Goal: Task Accomplishment & Management: Complete application form

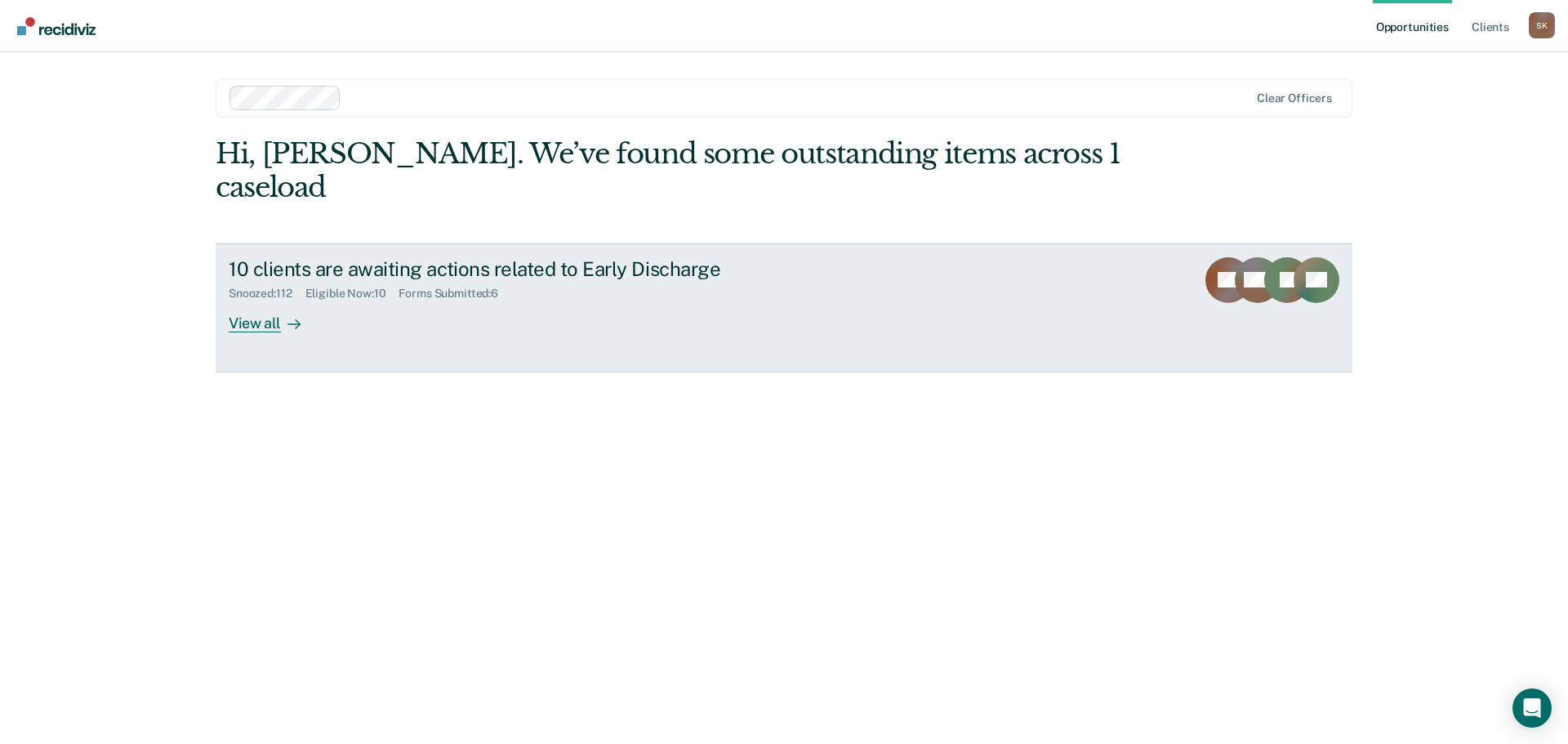
click at [236, 300] on div "View all" at bounding box center [274, 315] width 91 height 32
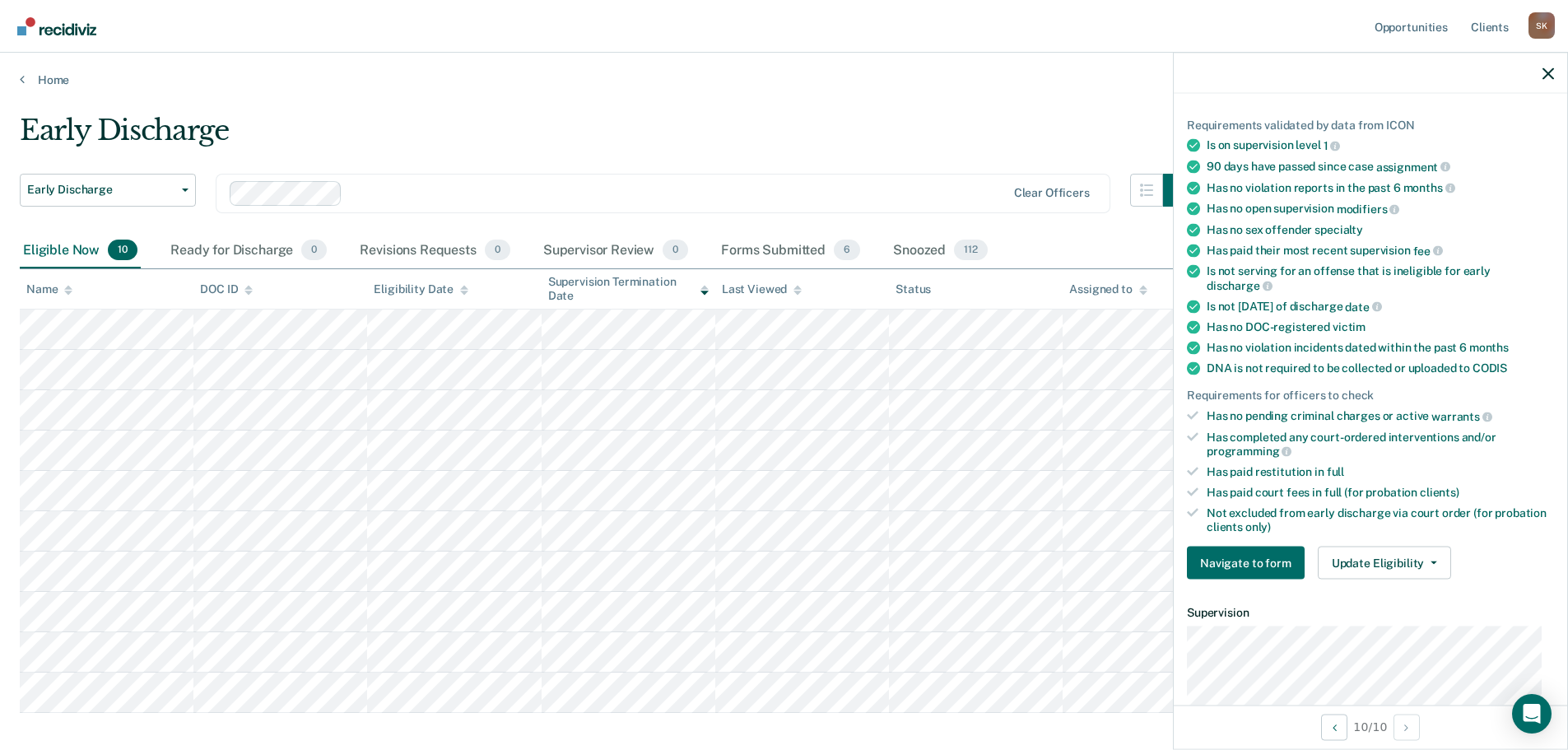
scroll to position [247, 0]
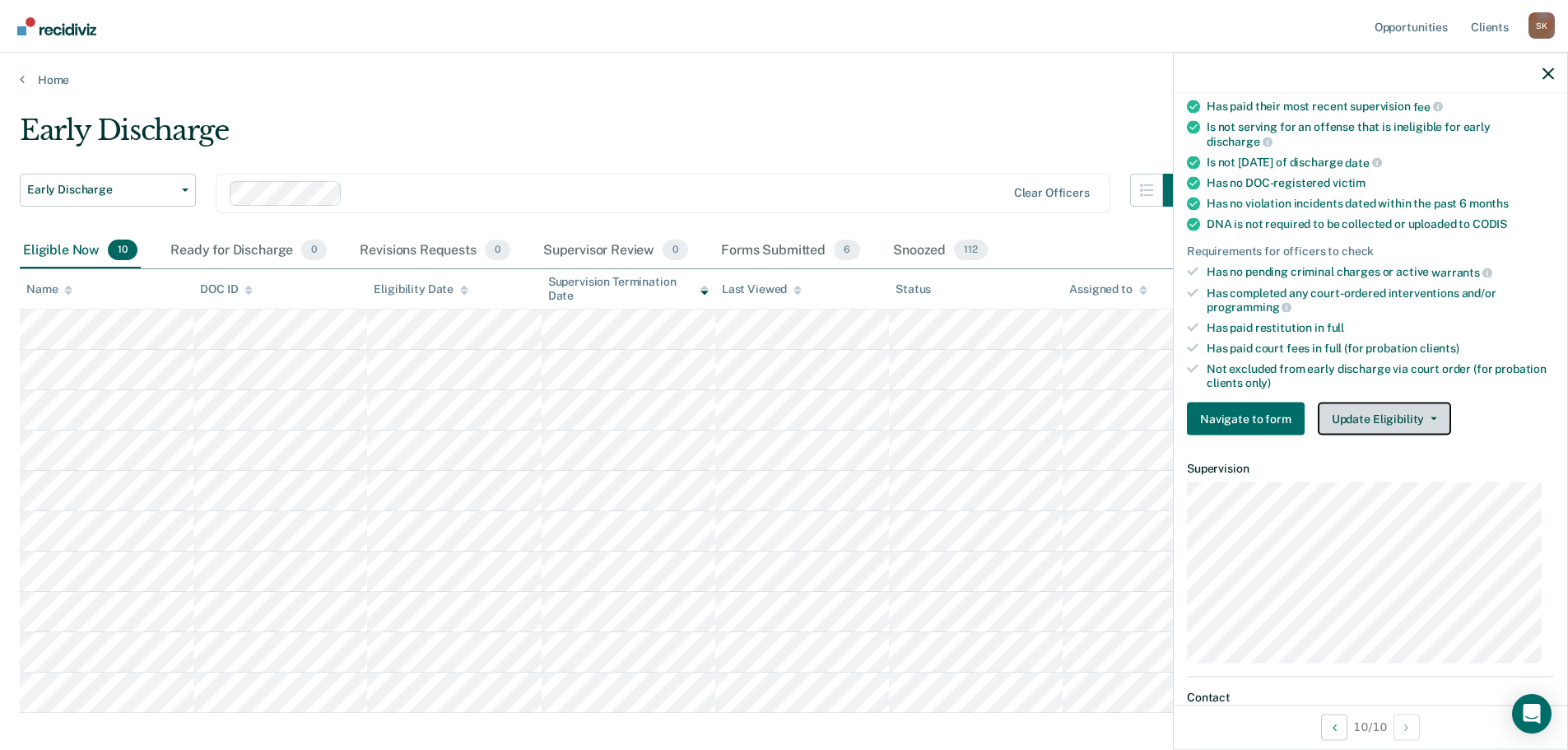
click at [1356, 417] on button "Update Eligibility" at bounding box center [1384, 419] width 134 height 33
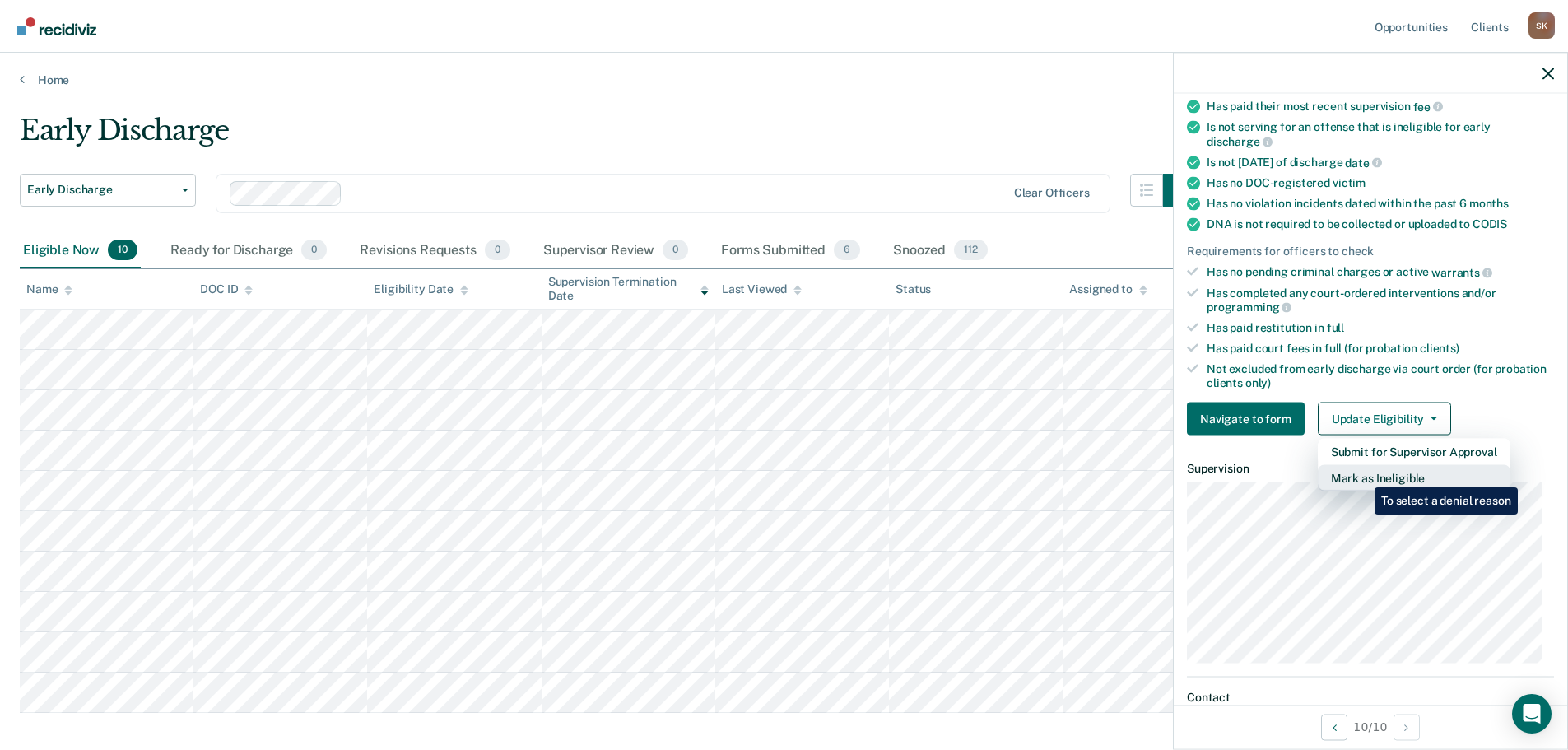
click at [1363, 475] on button "Mark as Ineligible" at bounding box center [1414, 478] width 193 height 26
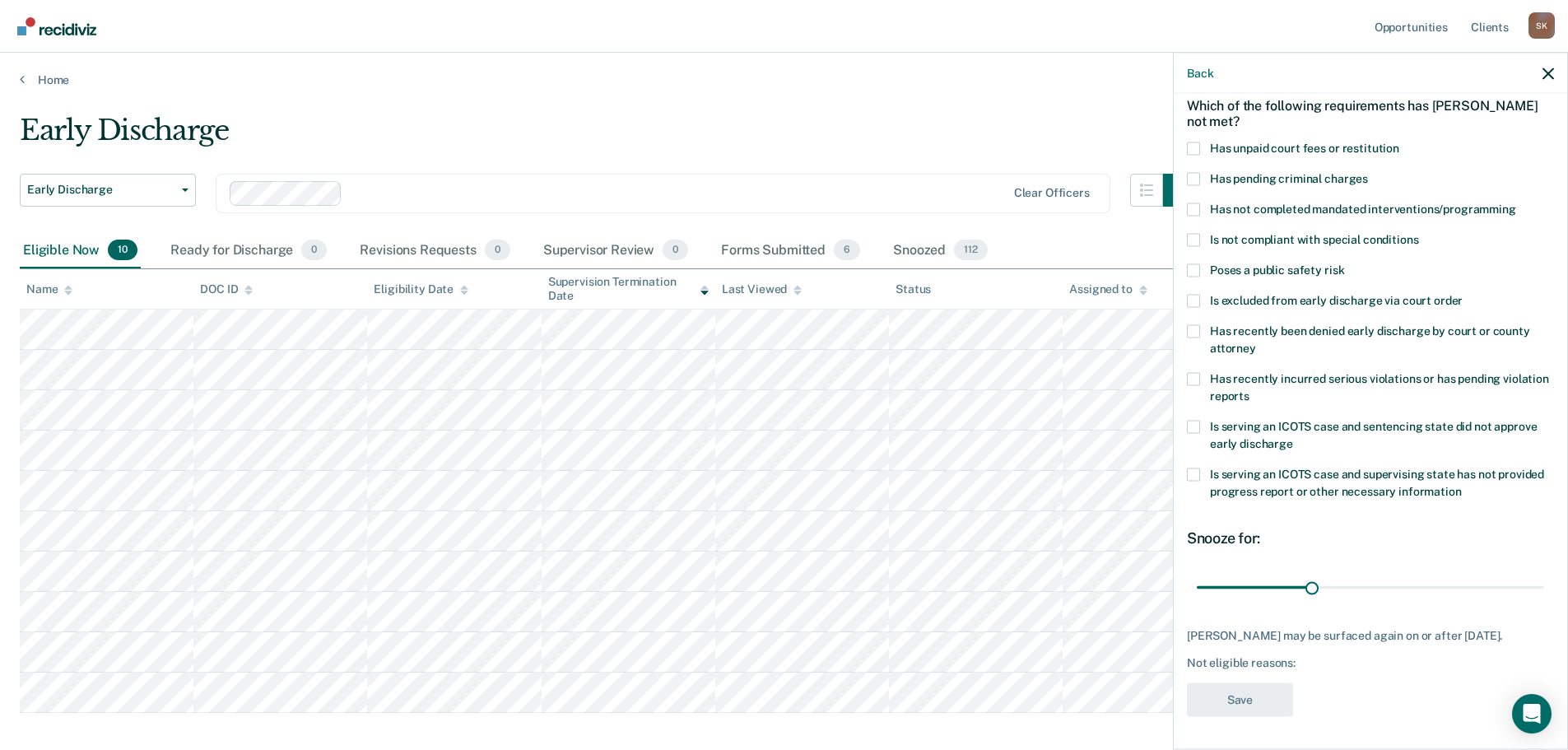
click at [1203, 142] on label "Has unpaid court fees or restitution" at bounding box center [1371, 150] width 367 height 17
click at [1400, 142] on input "Has unpaid court fees or restitution" at bounding box center [1400, 142] width 0 height 0
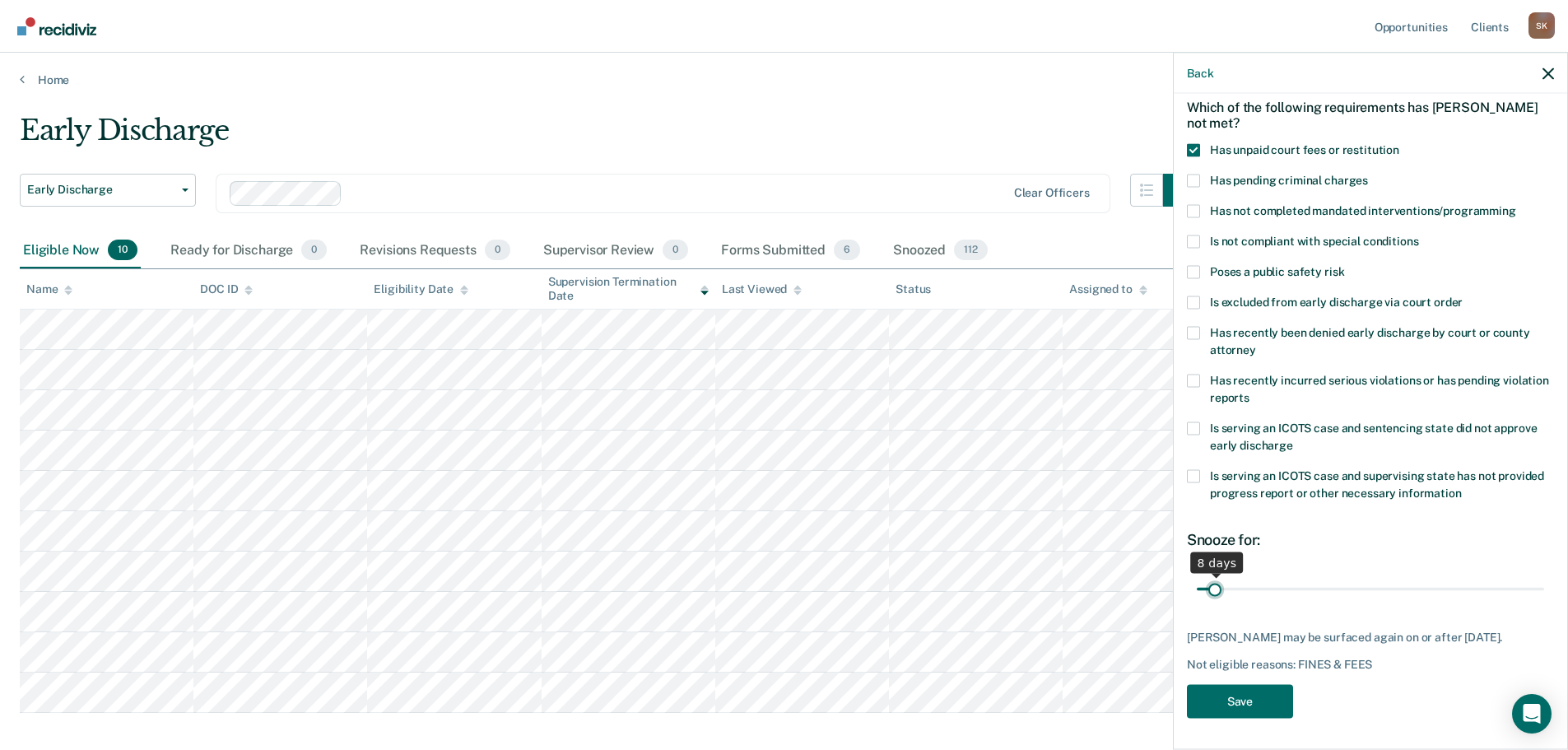
drag, startPoint x: 1251, startPoint y: 576, endPoint x: 1216, endPoint y: 575, distance: 35.0
type input "8"
click at [1216, 575] on input "range" at bounding box center [1371, 589] width 347 height 29
click at [1234, 697] on button "Save" at bounding box center [1240, 700] width 106 height 34
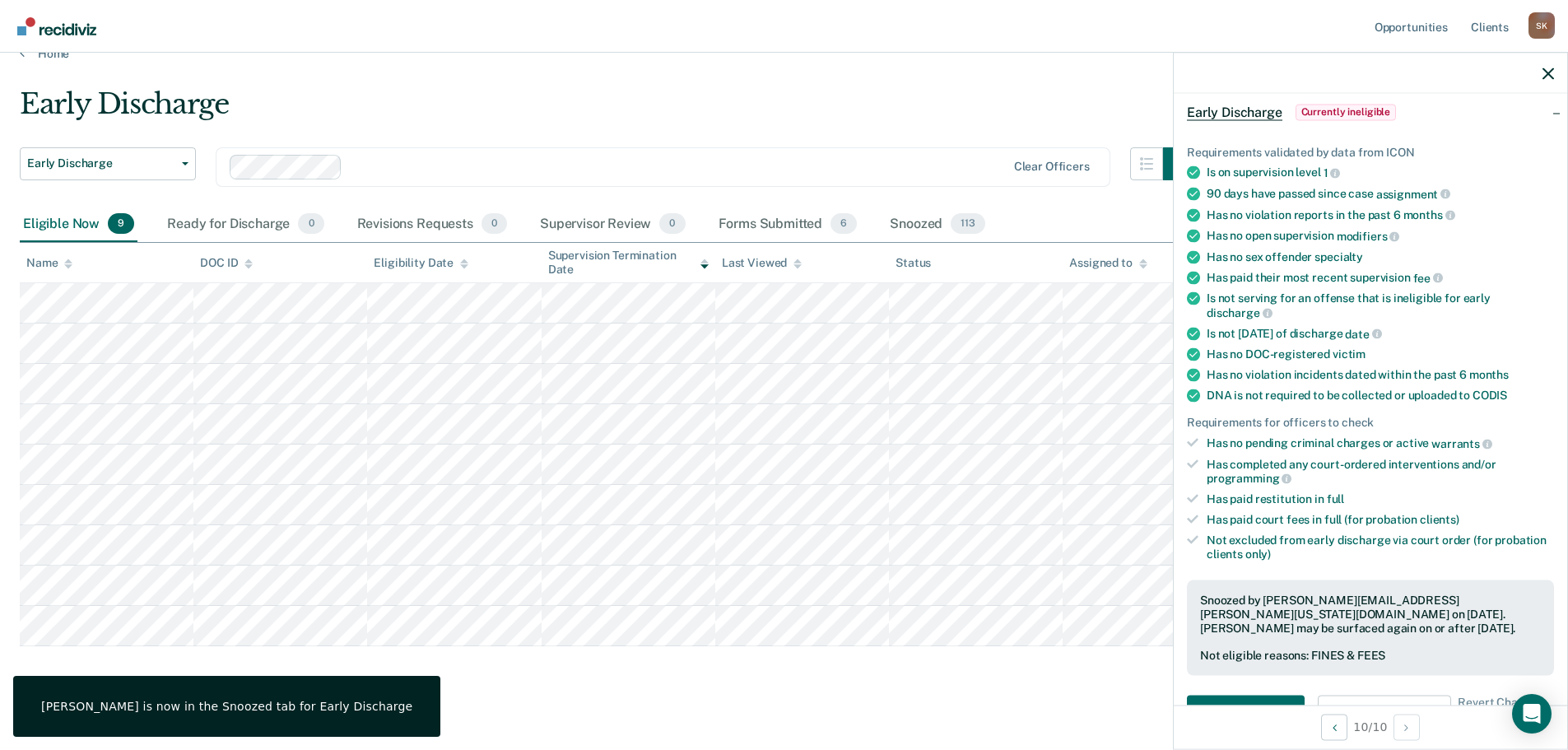
scroll to position [41, 0]
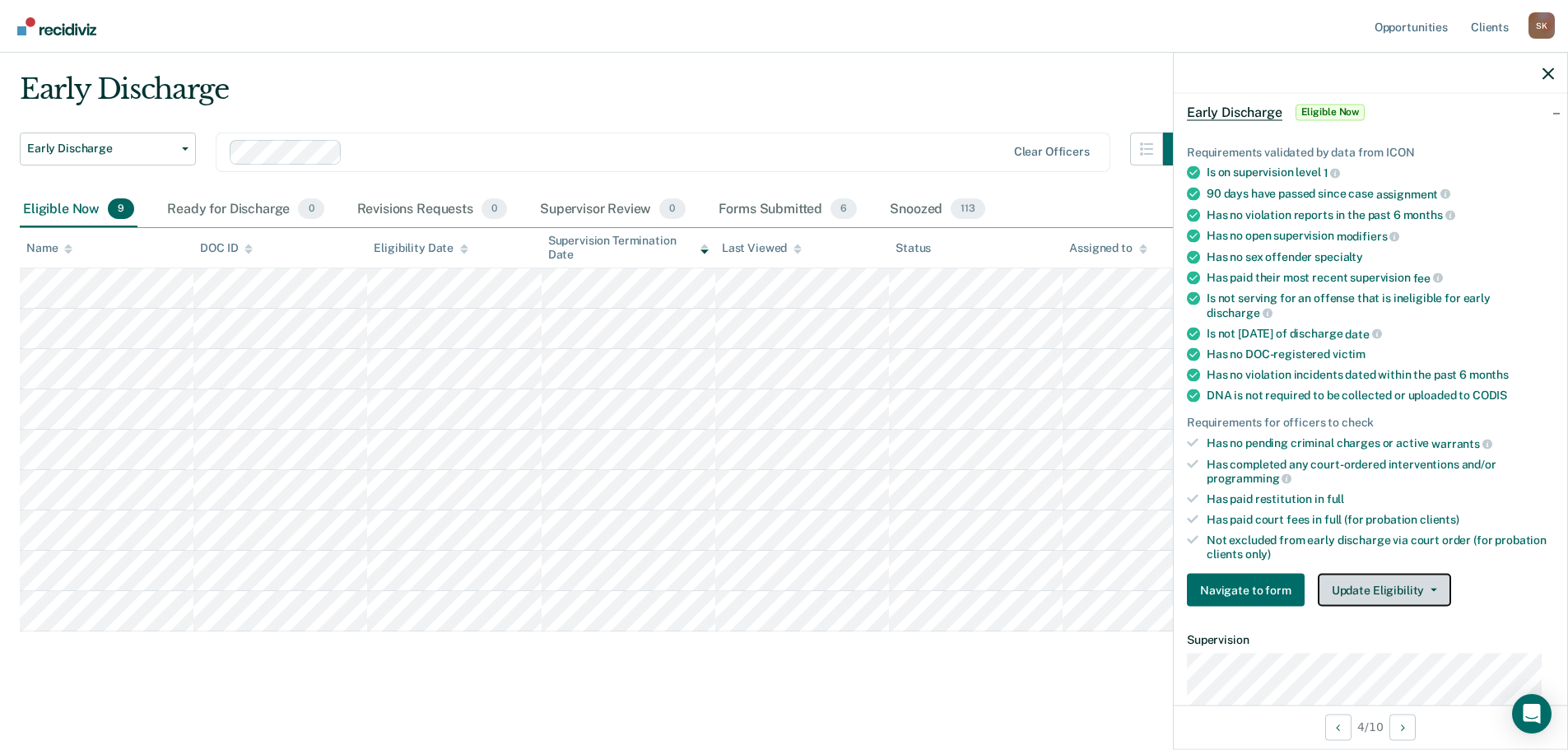
click at [1365, 584] on button "Update Eligibility" at bounding box center [1384, 590] width 134 height 33
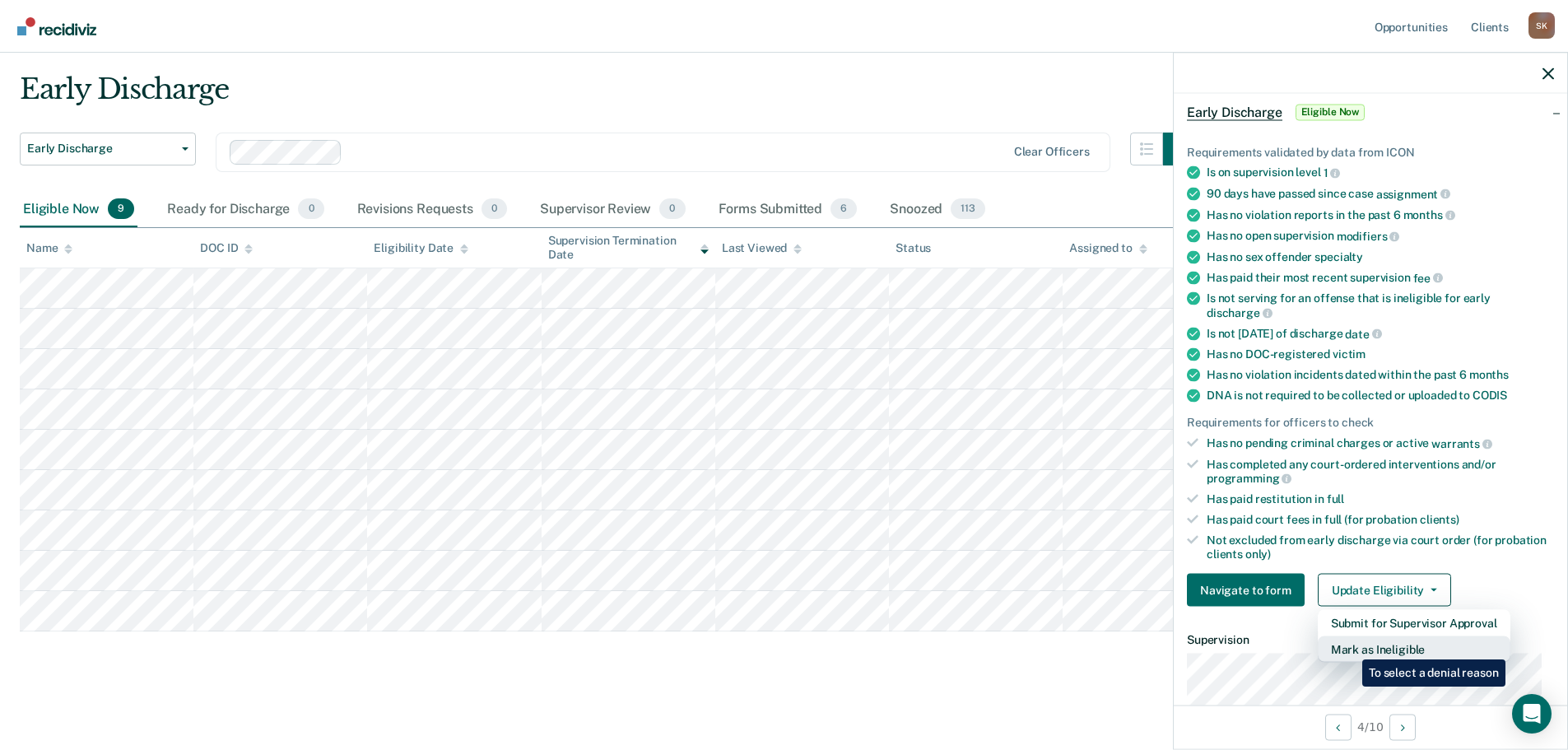
click at [1350, 646] on button "Mark as Ineligible" at bounding box center [1414, 649] width 193 height 26
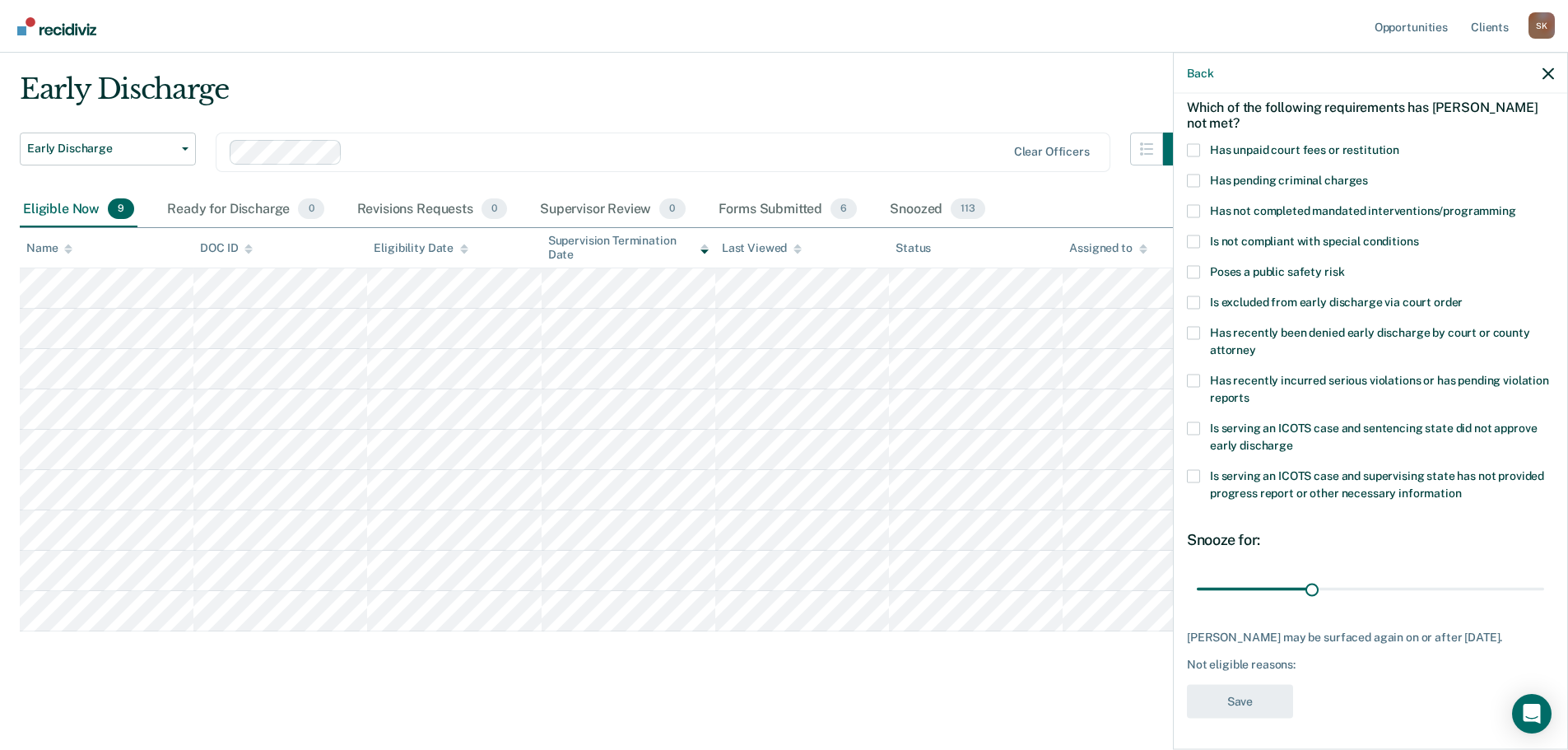
click at [1195, 212] on span at bounding box center [1194, 211] width 13 height 13
click at [1516, 204] on input "Has not completed mandated interventions/programming" at bounding box center [1516, 204] width 0 height 0
drag, startPoint x: 1305, startPoint y: 586, endPoint x: 1277, endPoint y: 587, distance: 28.0
click at [1277, 587] on input "range" at bounding box center [1371, 589] width 347 height 29
type input "22"
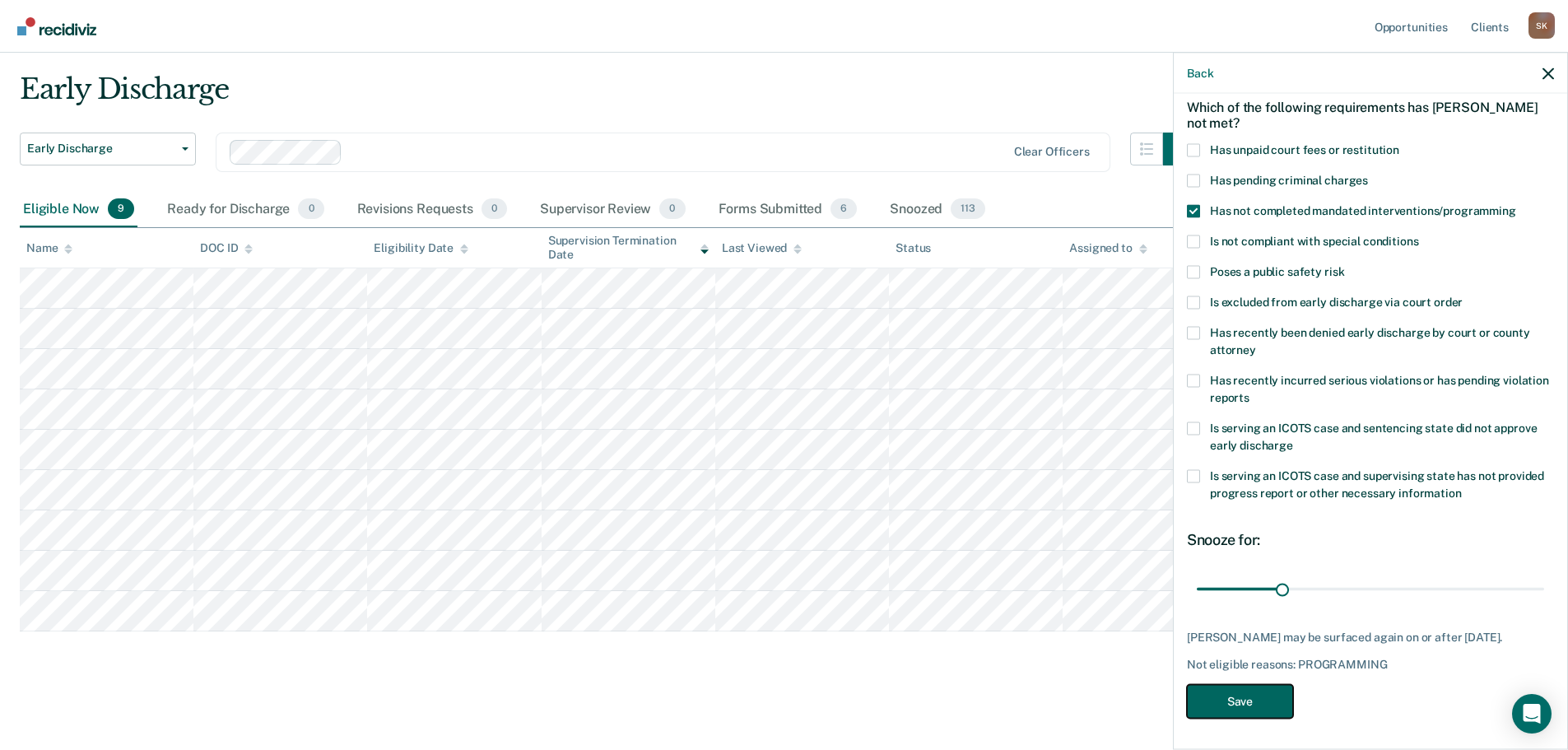
click at [1243, 712] on button "Save" at bounding box center [1240, 700] width 106 height 34
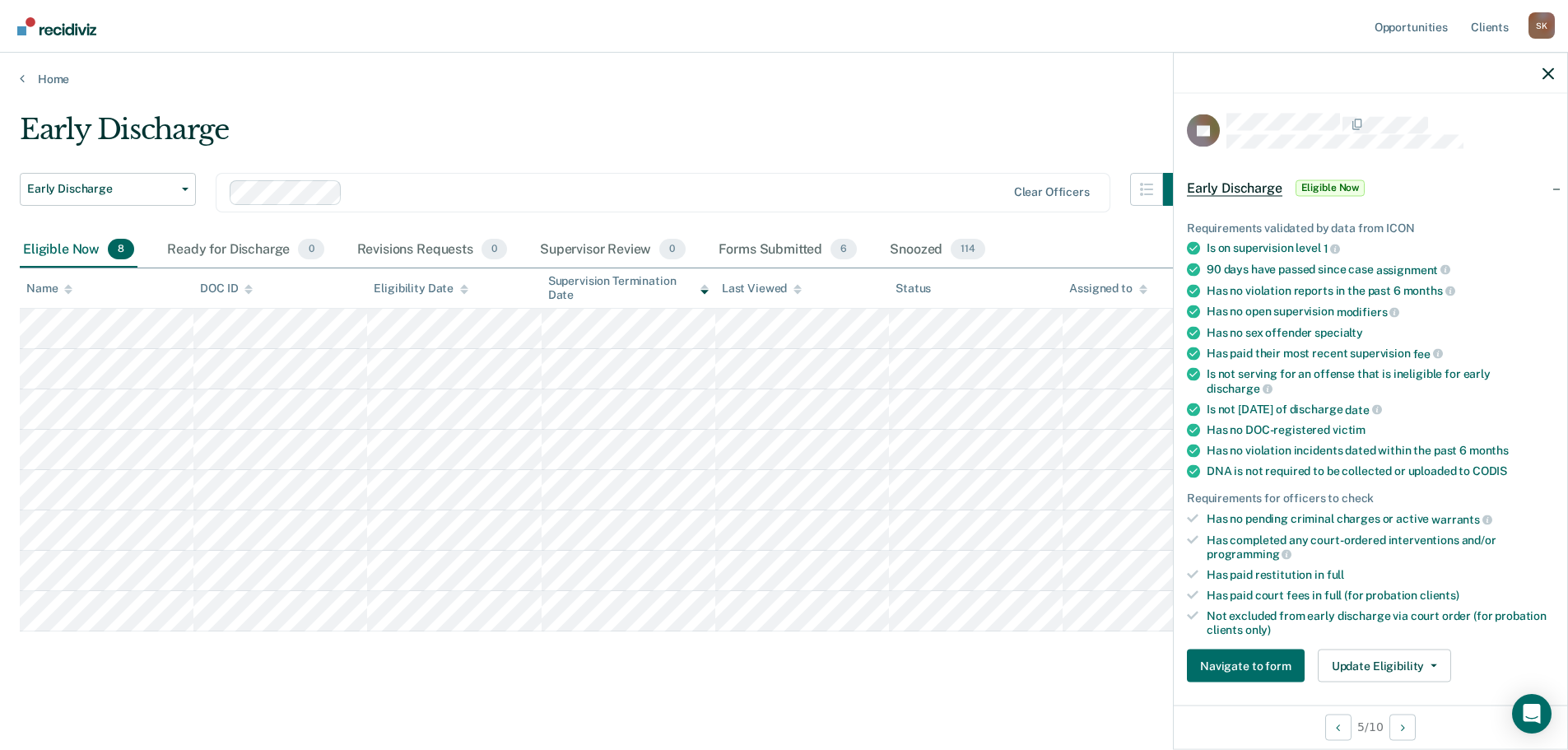
scroll to position [83, 0]
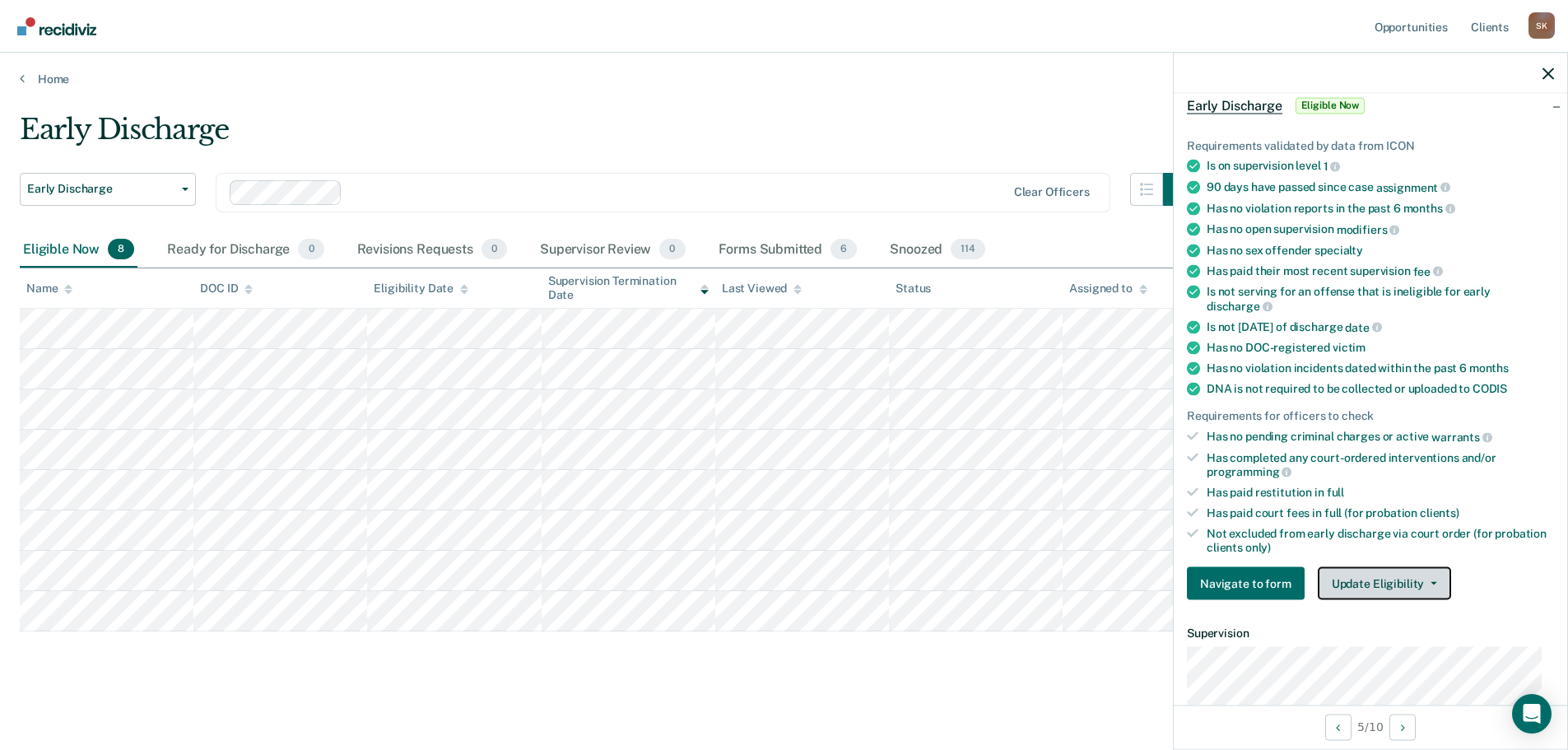
click at [1353, 587] on button "Update Eligibility" at bounding box center [1384, 583] width 134 height 33
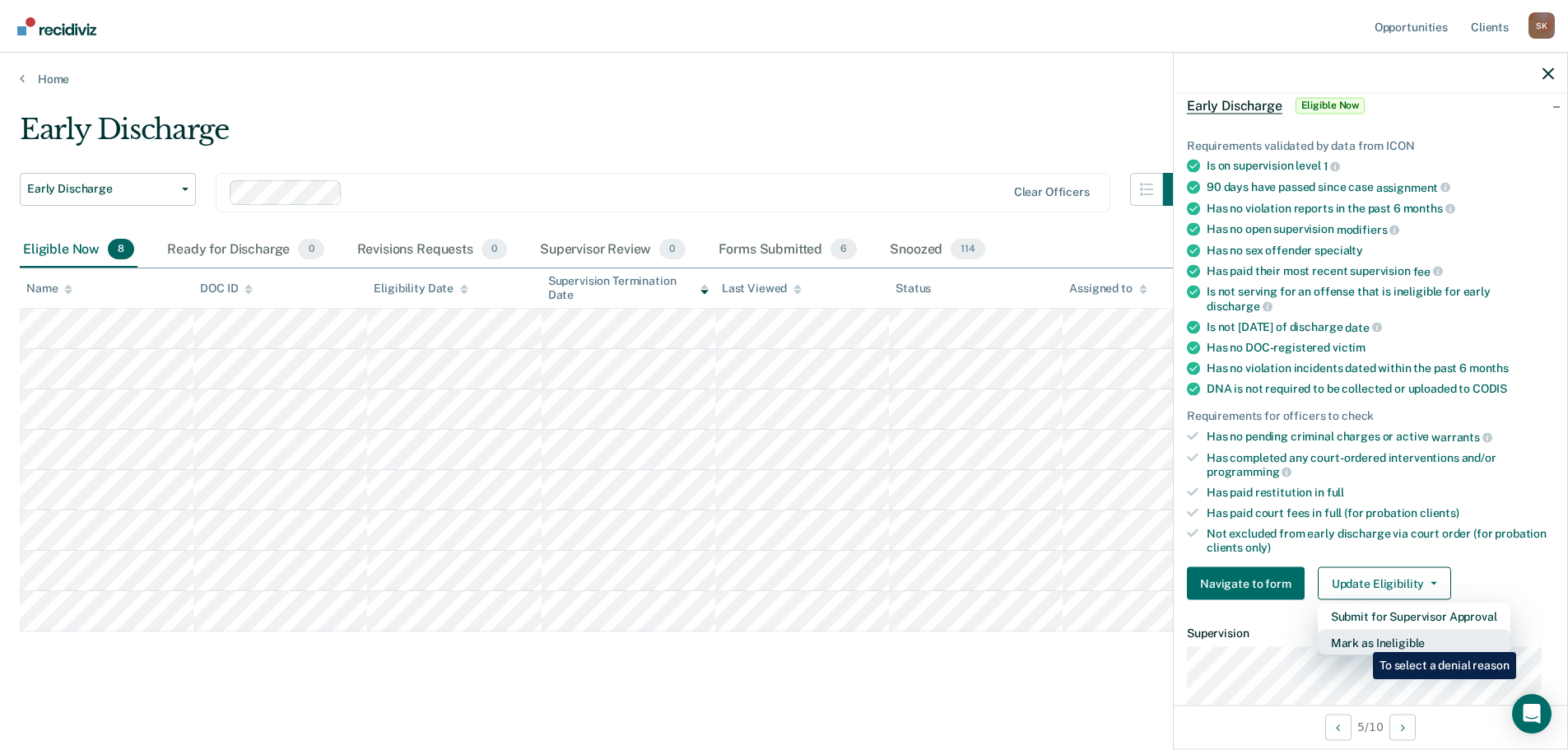
click at [1361, 641] on button "Mark as Ineligible" at bounding box center [1414, 642] width 193 height 26
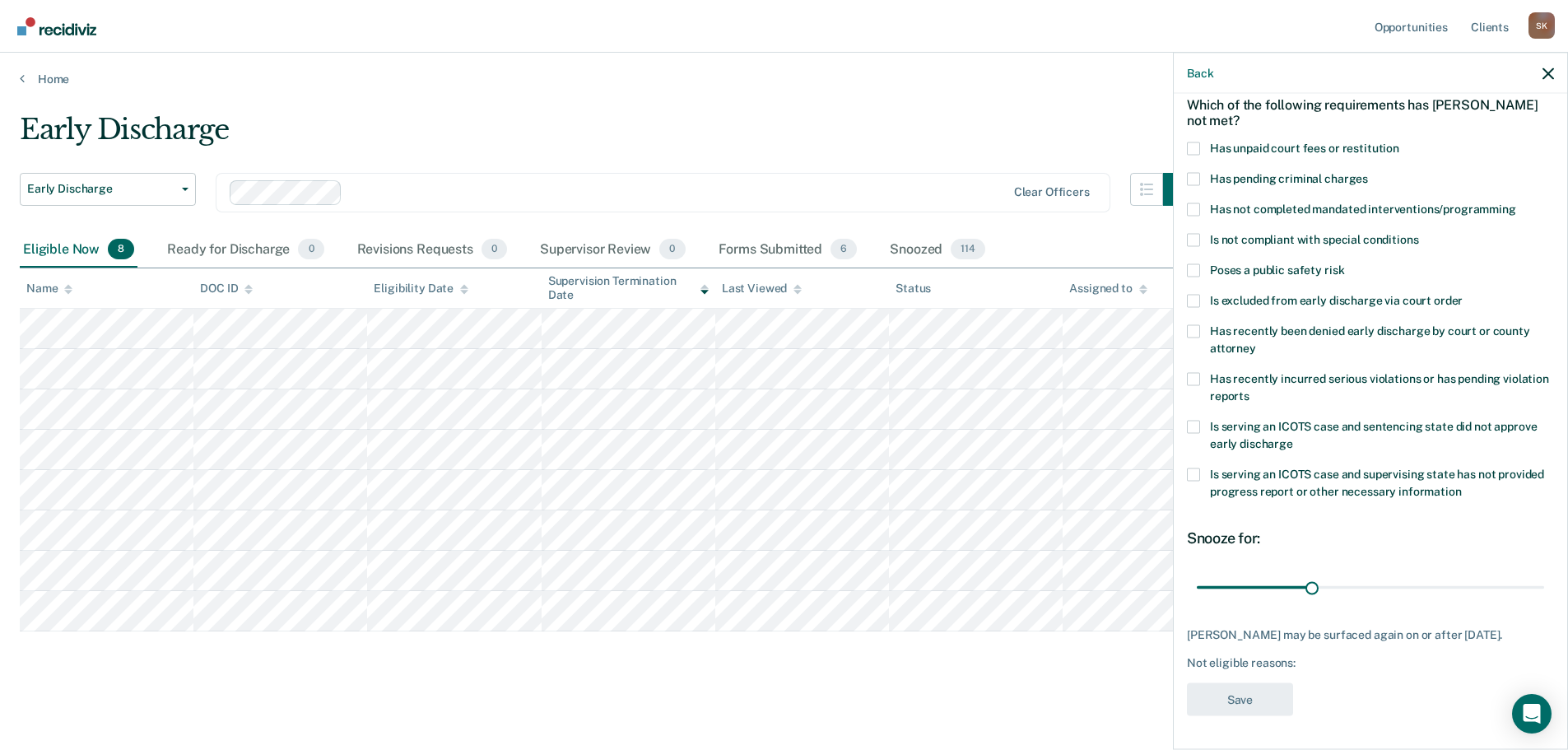
scroll to position [75, 0]
click at [1207, 212] on label "Has not completed mandated interventions/programming" at bounding box center [1371, 212] width 367 height 17
click at [1516, 204] on input "Has not completed mandated interventions/programming" at bounding box center [1516, 204] width 0 height 0
drag, startPoint x: 1312, startPoint y: 584, endPoint x: 1284, endPoint y: 583, distance: 28.0
click at [1284, 583] on input "range" at bounding box center [1371, 589] width 347 height 29
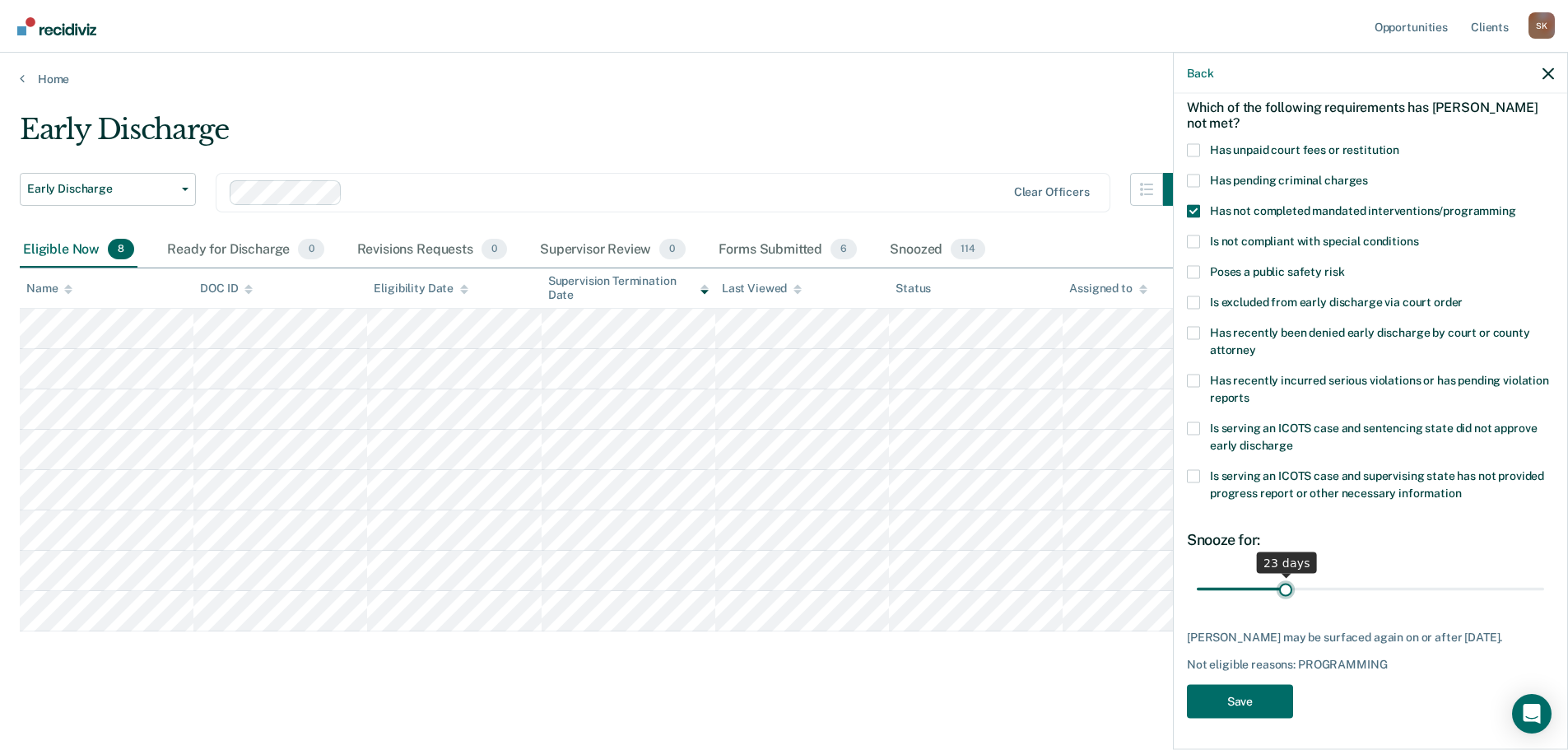
type input "22"
click at [1234, 695] on button "Save" at bounding box center [1240, 700] width 106 height 34
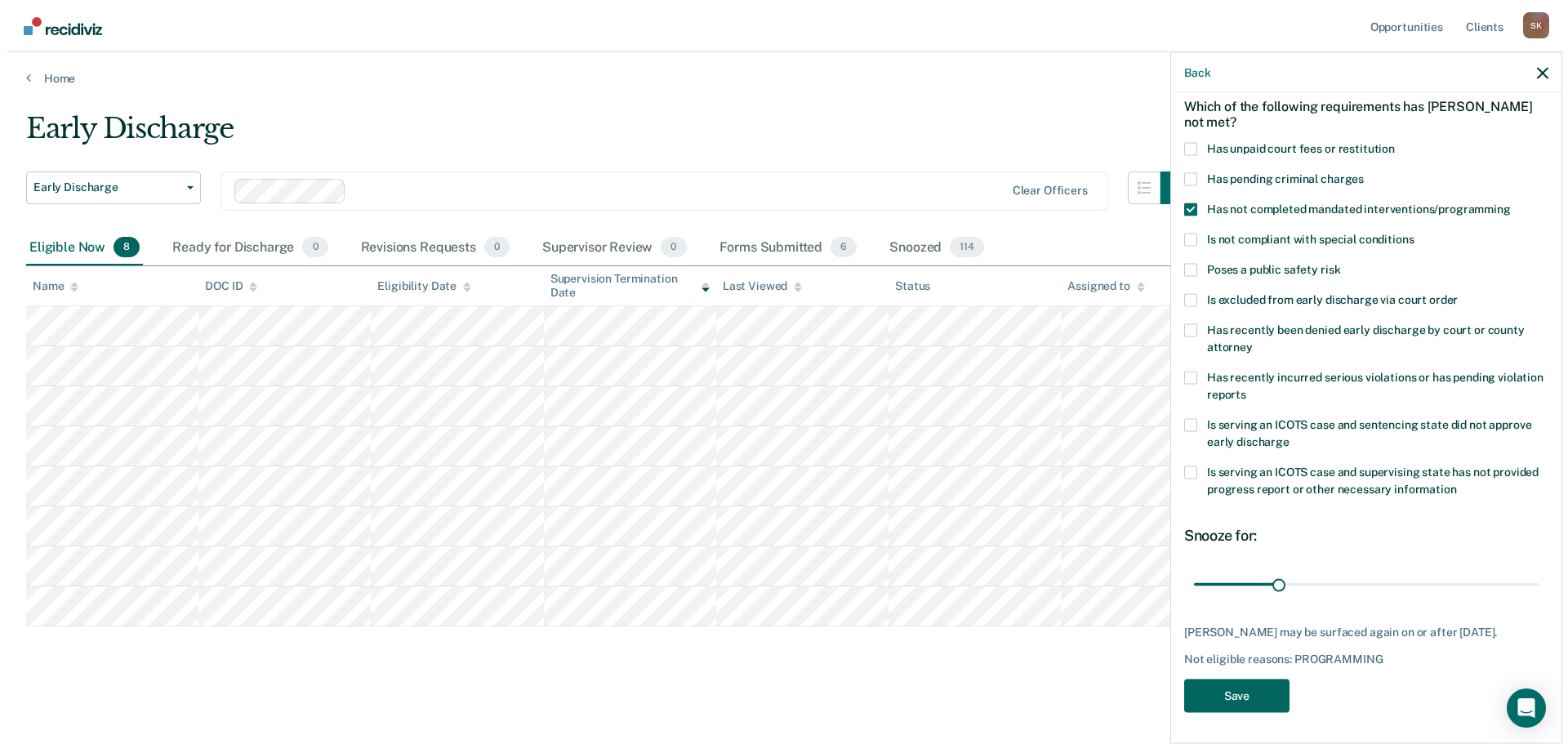
scroll to position [0, 0]
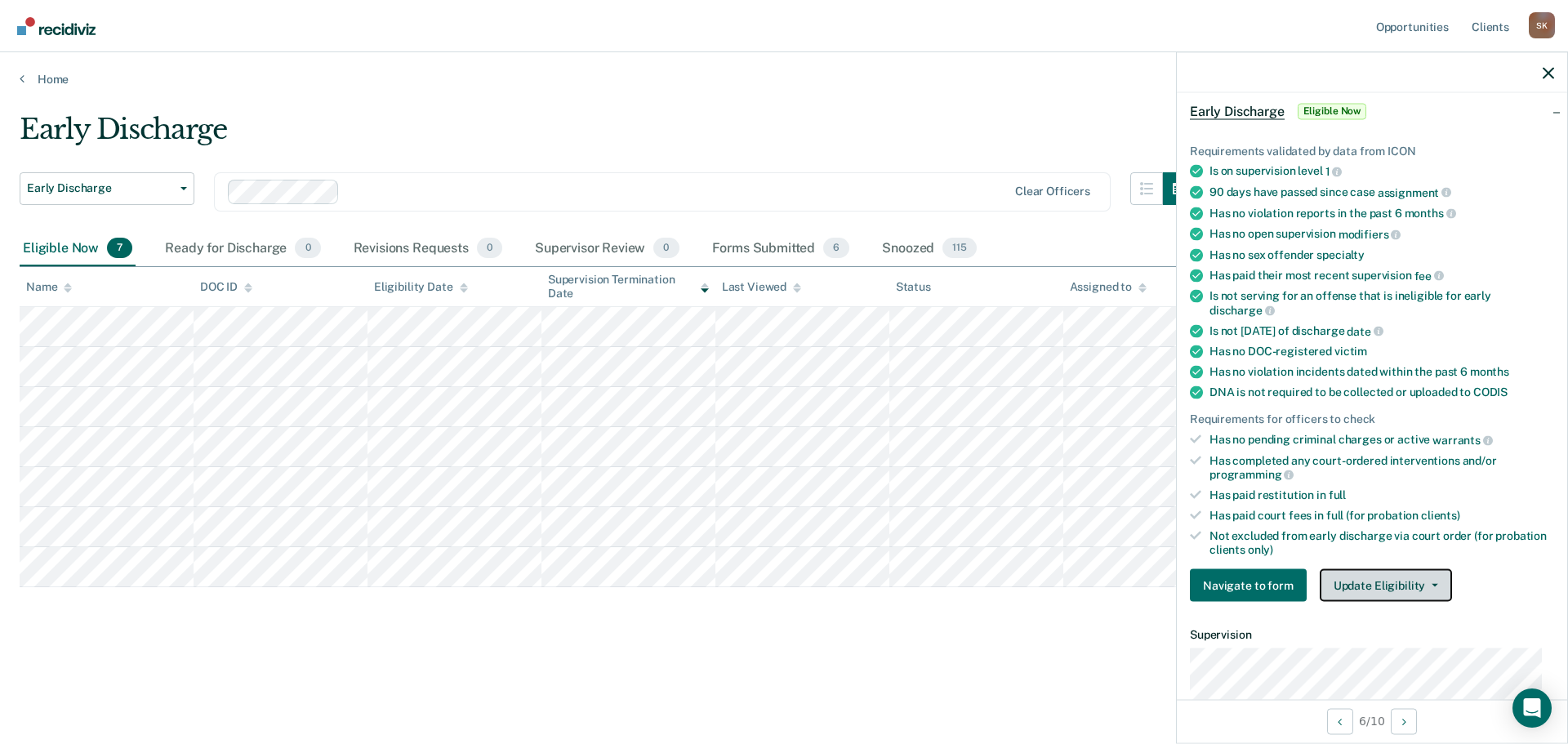
click at [1384, 579] on button "Update Eligibility" at bounding box center [1385, 585] width 132 height 32
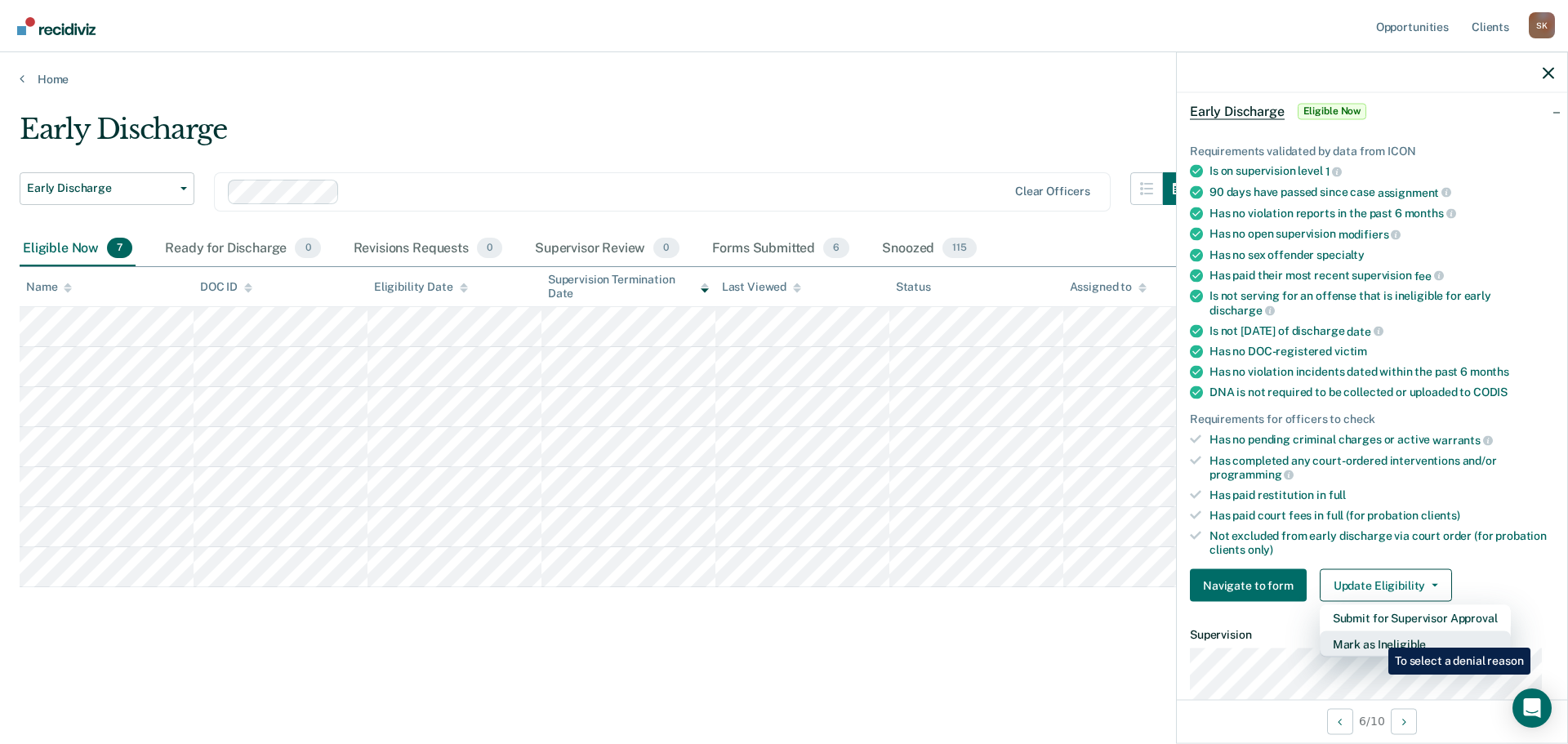
click at [1376, 635] on button "Mark as Ineligible" at bounding box center [1415, 644] width 191 height 26
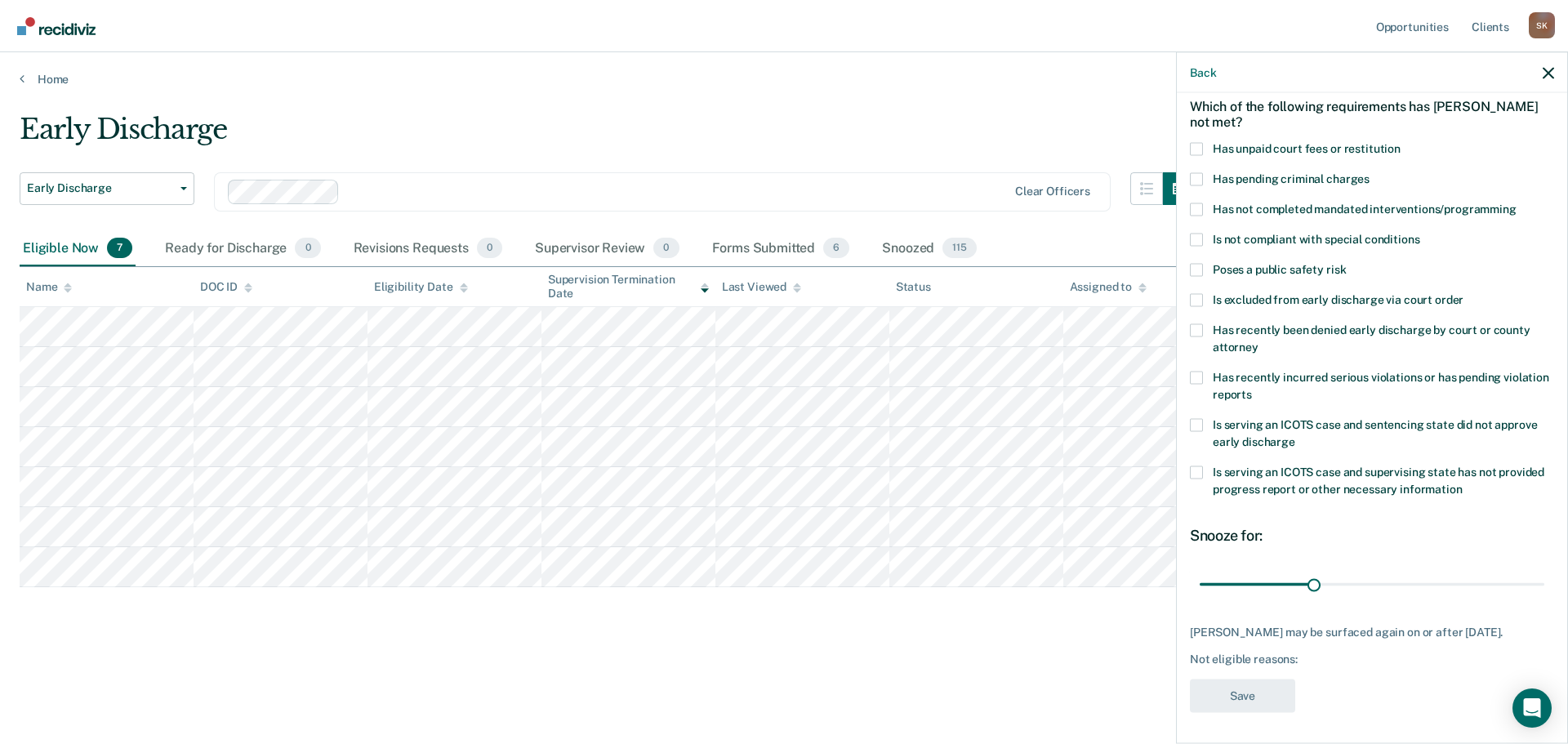
click at [1267, 211] on span "Has not completed mandated interventions/programming" at bounding box center [1364, 208] width 304 height 13
click at [1517, 203] on input "Has not completed mandated interventions/programming" at bounding box center [1517, 203] width 0 height 0
drag, startPoint x: 1313, startPoint y: 587, endPoint x: 1292, endPoint y: 585, distance: 21.1
click at [1292, 585] on input "range" at bounding box center [1372, 585] width 344 height 29
type input "26"
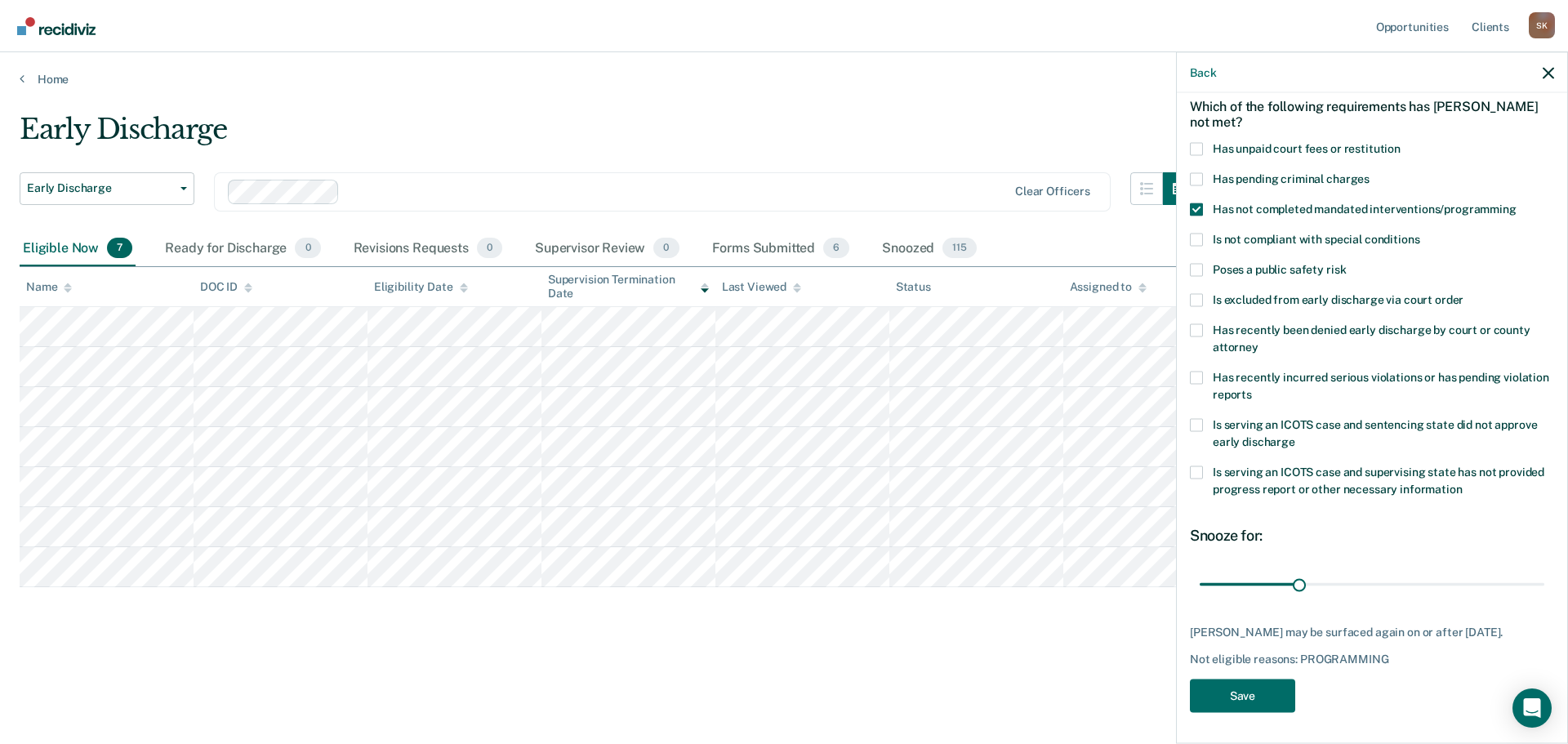
click at [1234, 711] on div "TA Which of the following requirements has Troy Adolfson not met? Has unpaid co…" at bounding box center [1372, 379] width 364 height 684
click at [1254, 680] on button "Save" at bounding box center [1242, 694] width 105 height 33
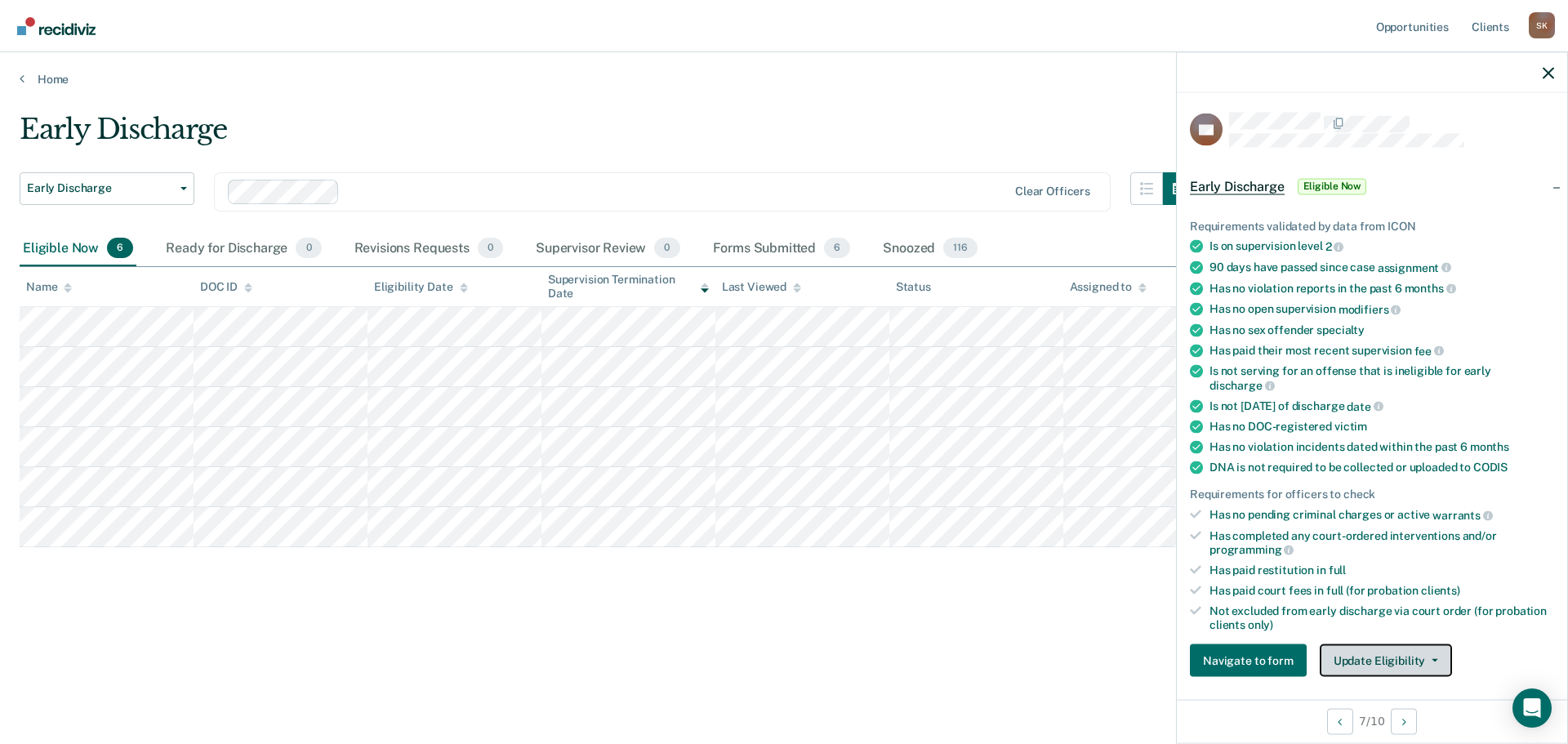
click at [1361, 658] on button "Update Eligibility" at bounding box center [1385, 660] width 132 height 32
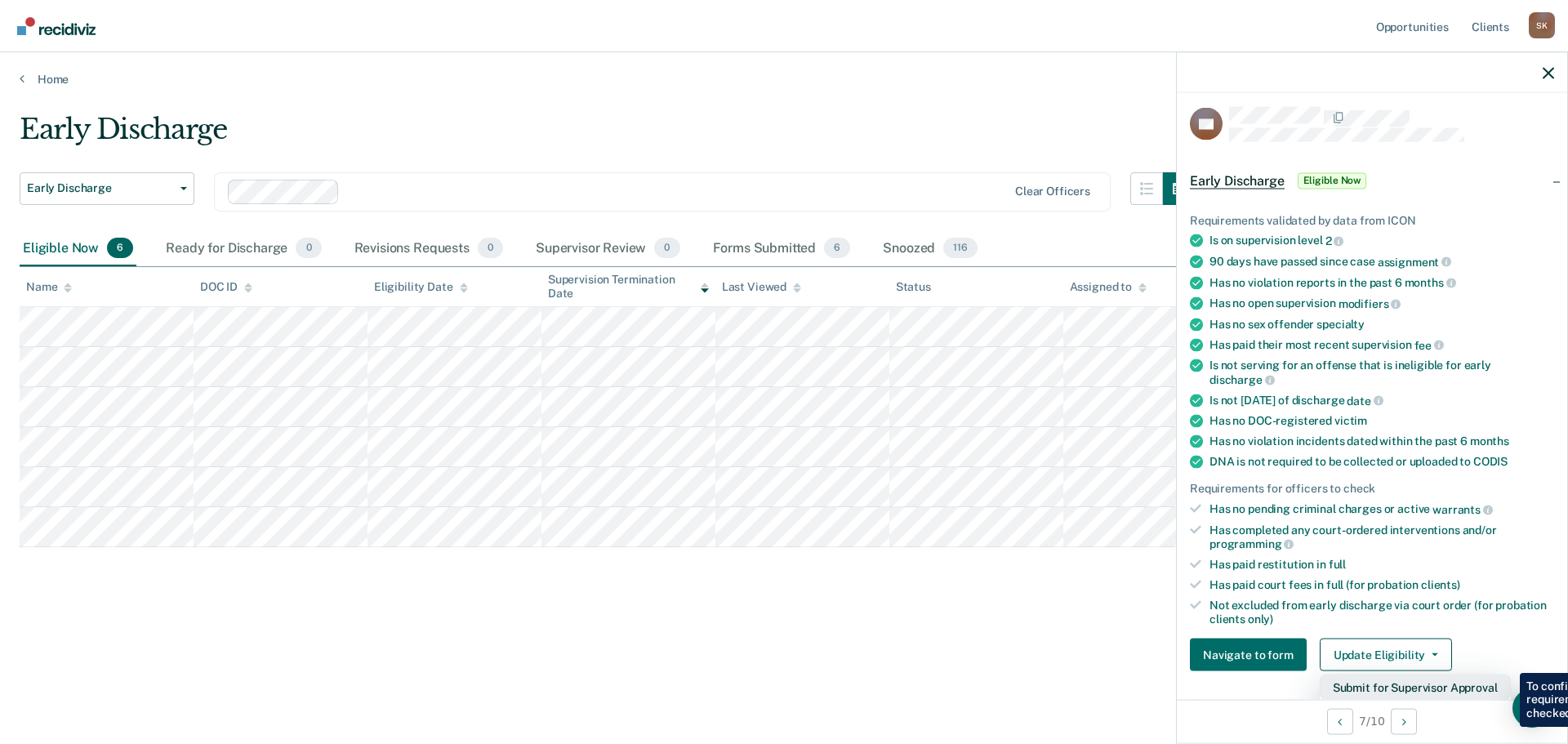
scroll to position [332, 0]
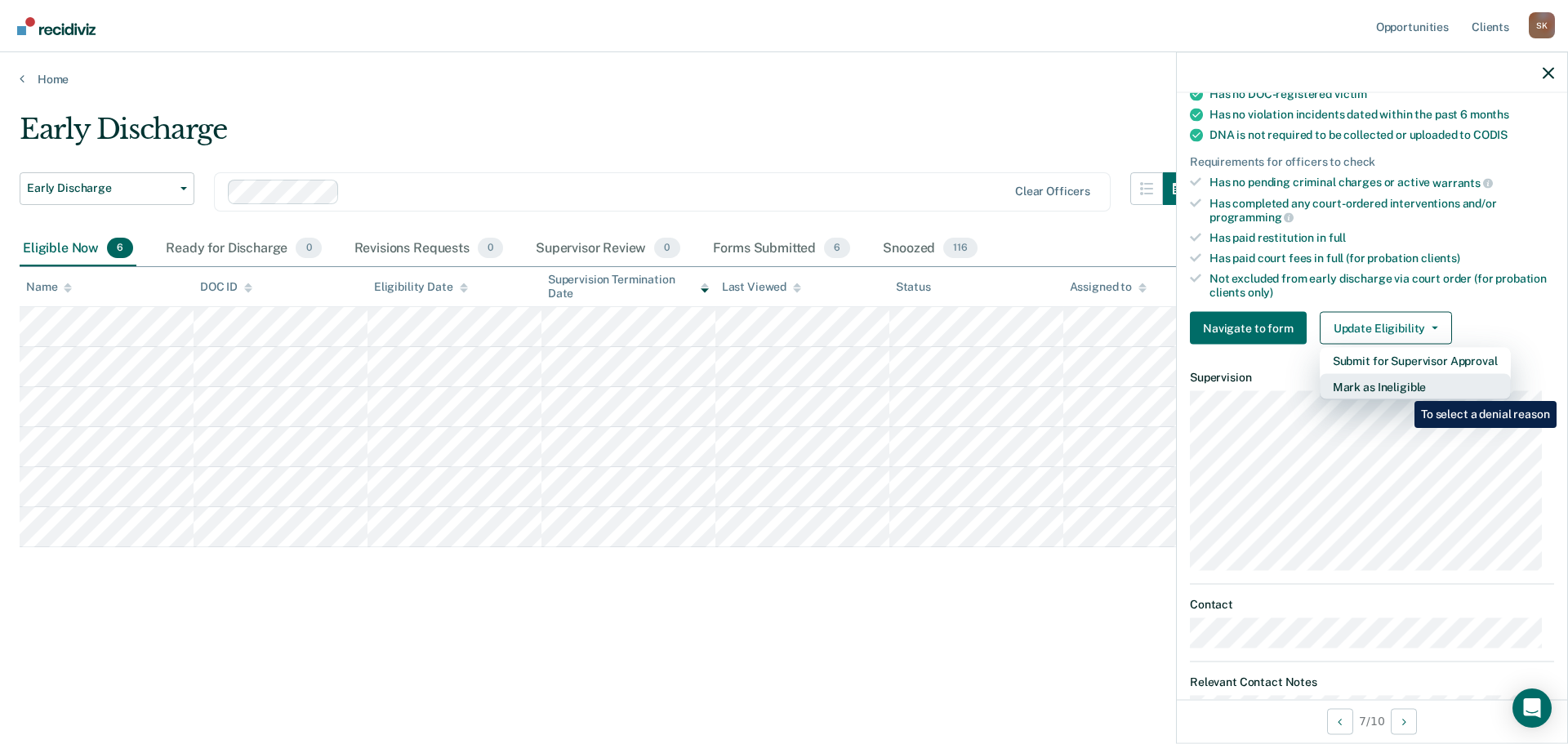
click at [1402, 388] on button "Mark as Ineligible" at bounding box center [1415, 386] width 191 height 26
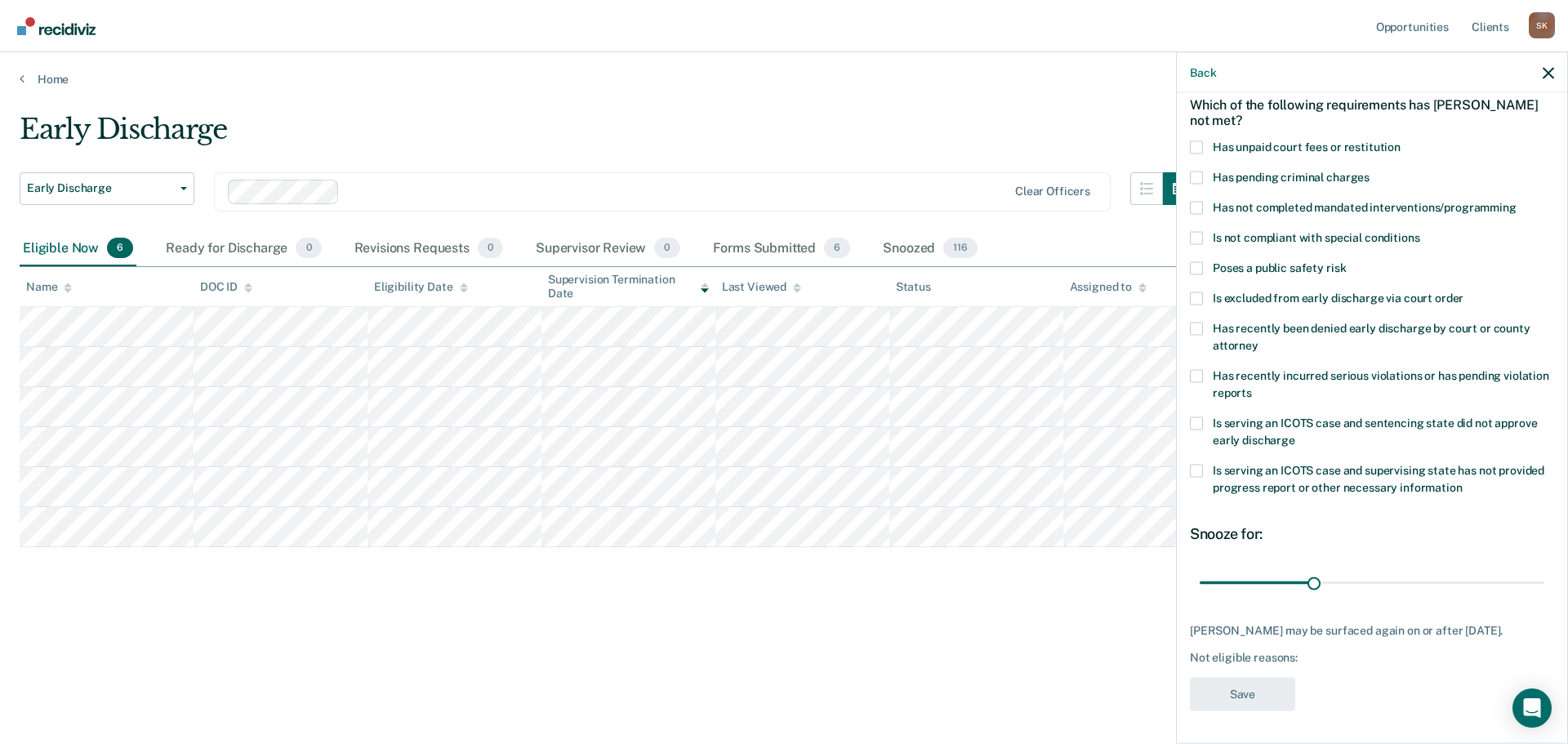
click at [1277, 200] on span "Has not completed mandated interventions/programming" at bounding box center [1364, 206] width 304 height 13
click at [1517, 201] on input "Has not completed mandated interventions/programming" at bounding box center [1517, 201] width 0 height 0
click at [1310, 568] on input "range" at bounding box center [1372, 583] width 344 height 29
type input "27"
click at [1226, 696] on button "Save" at bounding box center [1242, 693] width 105 height 33
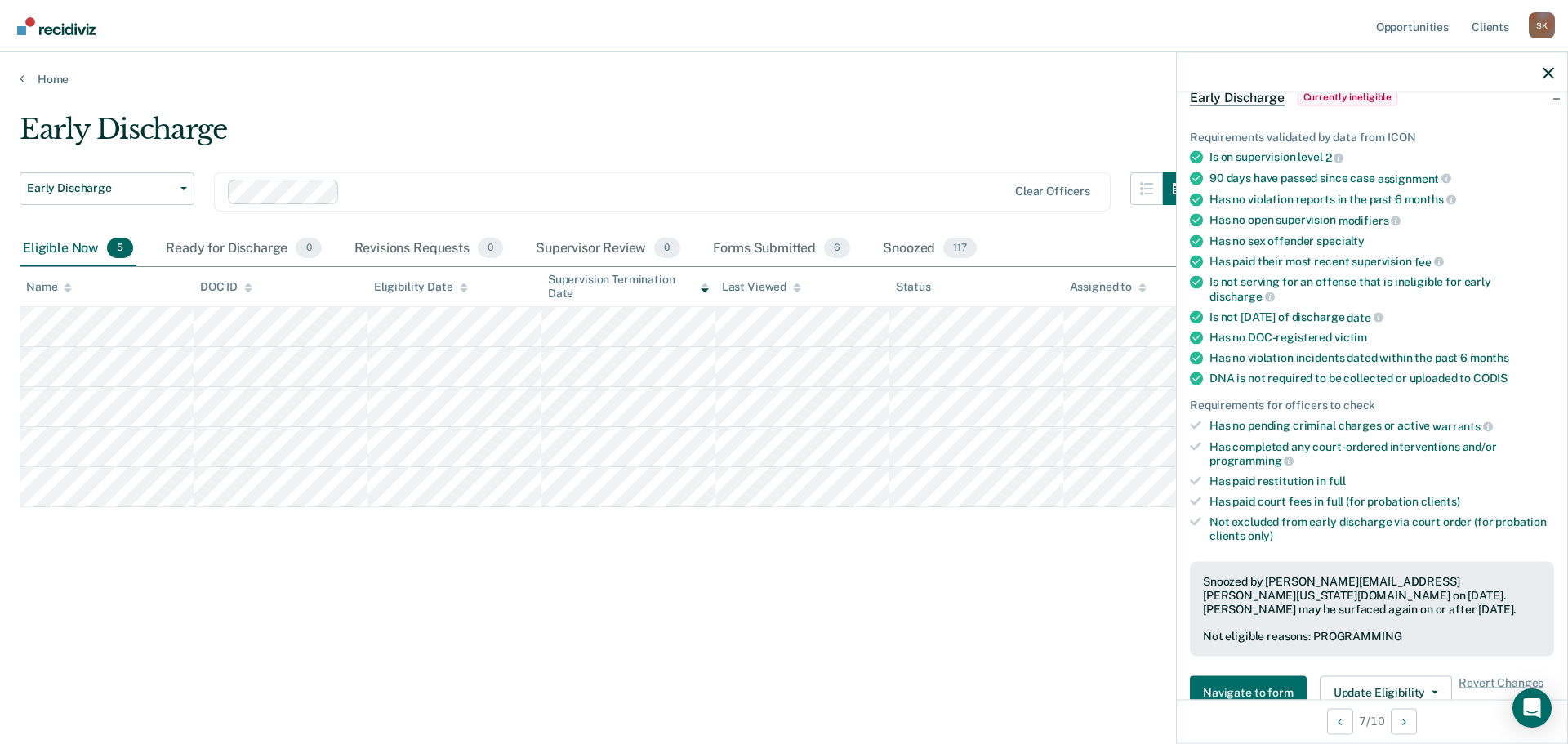
click at [524, 93] on main "Early Discharge Early Discharge Early Discharge Clear officers Eligible Now 5 R…" at bounding box center [784, 413] width 1568 height 652
click at [266, 62] on div "Home" at bounding box center [784, 69] width 1568 height 34
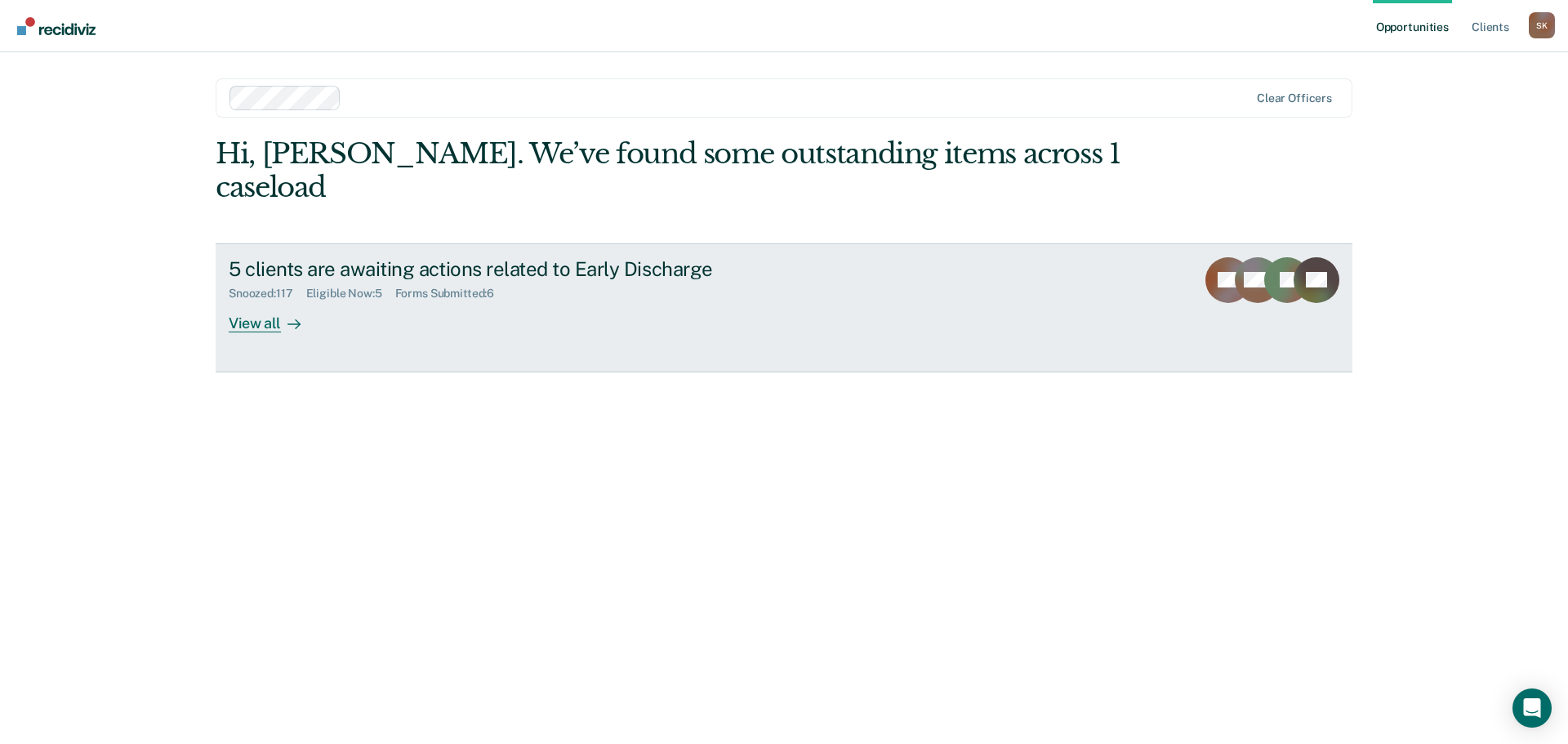
click at [269, 300] on div "View all" at bounding box center [274, 315] width 91 height 32
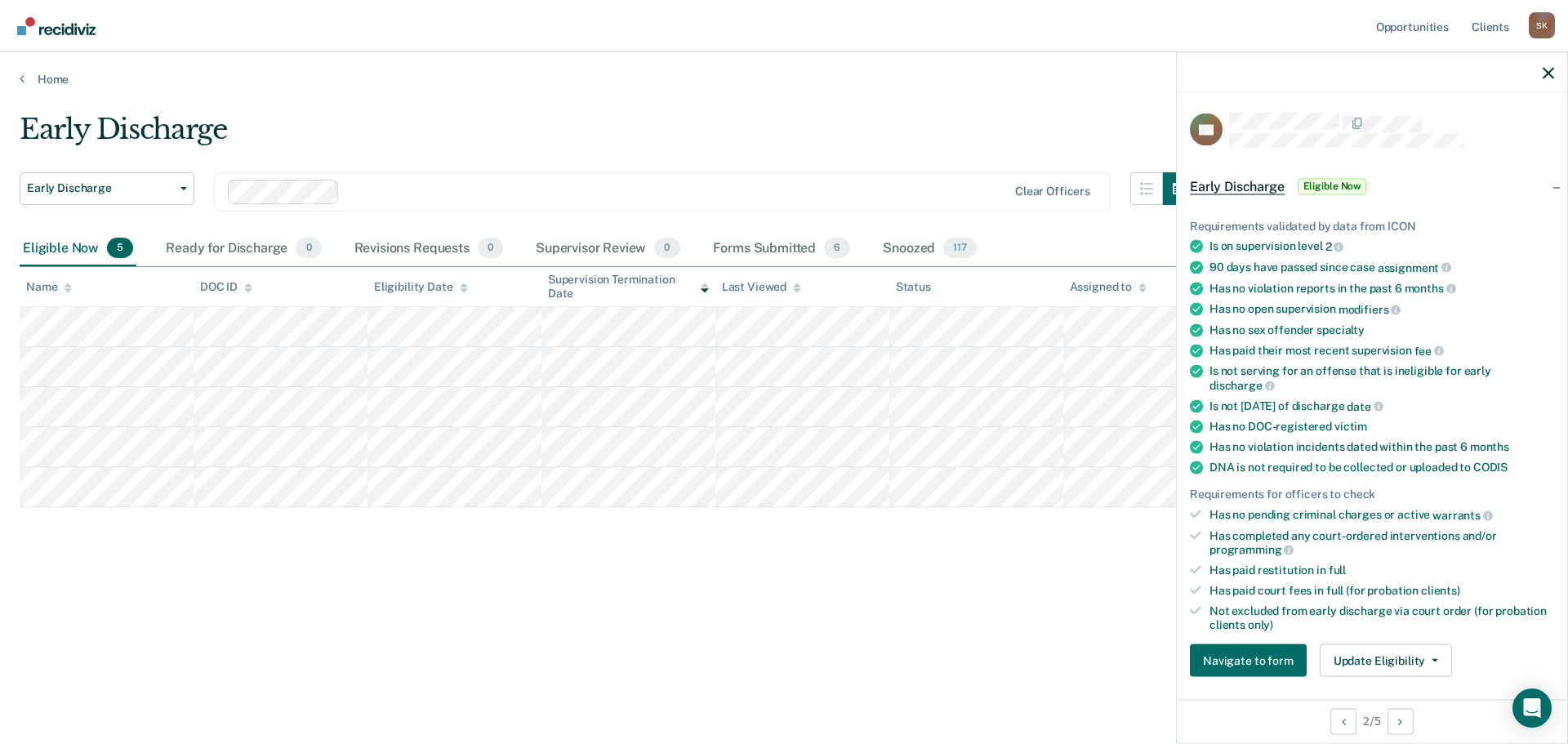
scroll to position [326, 0]
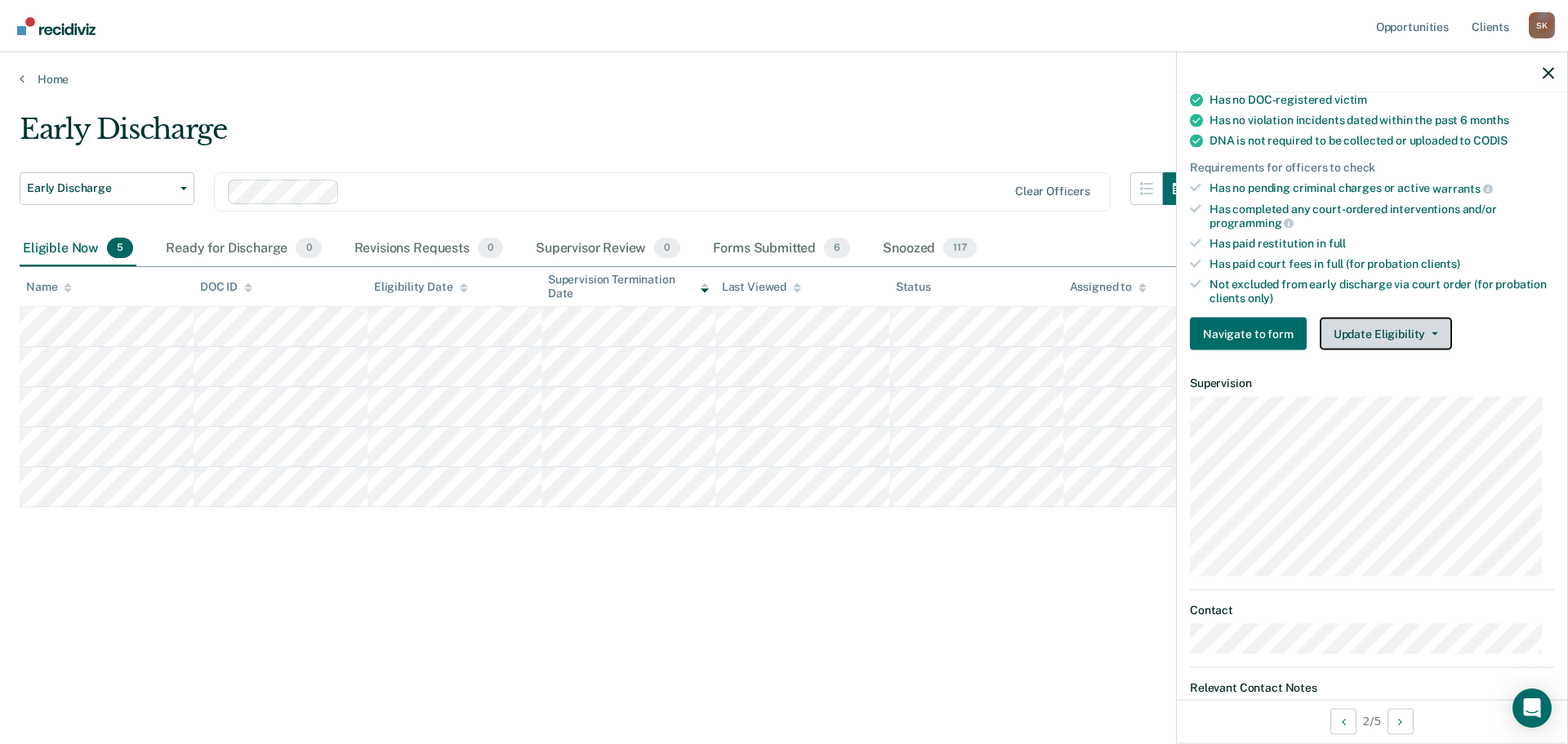
click at [1355, 338] on button "Update Eligibility" at bounding box center [1385, 334] width 132 height 32
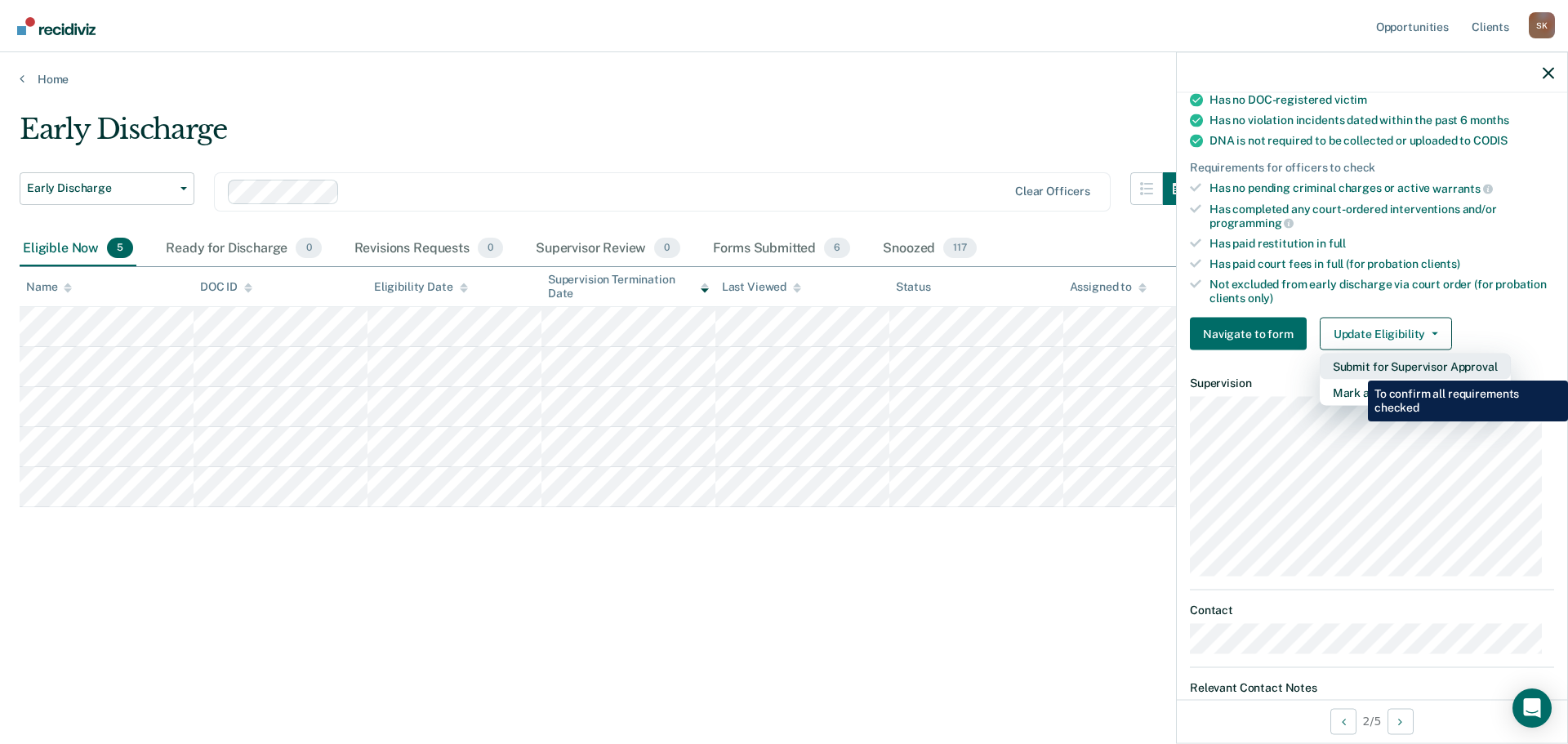
click at [1355, 368] on button "Submit for Supervisor Approval" at bounding box center [1415, 366] width 191 height 26
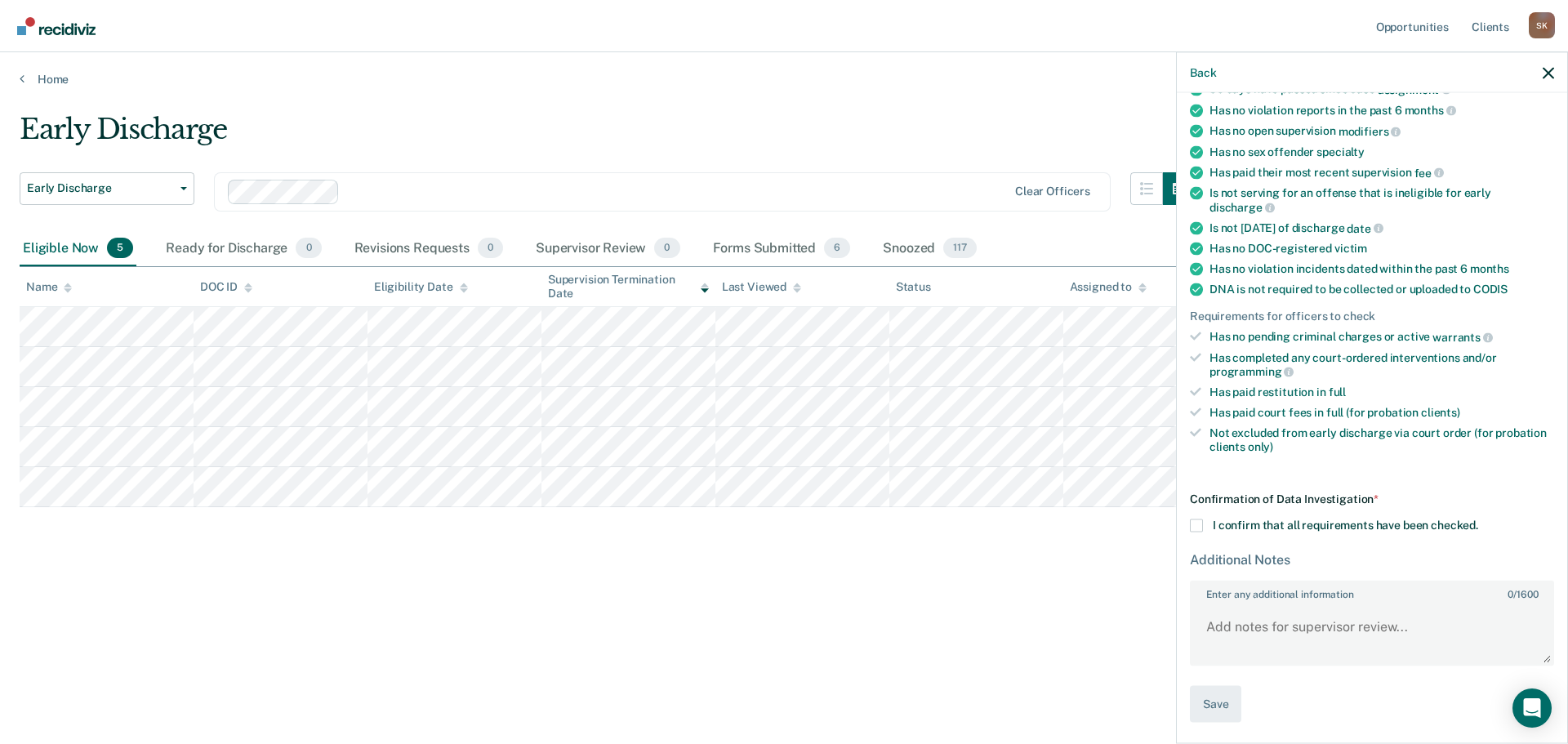
click at [1197, 514] on div "Confirmation of Data Investigation * I confirm that all requirements have been …" at bounding box center [1372, 607] width 364 height 231
click at [1196, 527] on span at bounding box center [1196, 525] width 13 height 13
click at [1478, 519] on input "I confirm that all requirements have been checked." at bounding box center [1478, 519] width 0 height 0
click at [1220, 714] on button "Save" at bounding box center [1215, 703] width 51 height 37
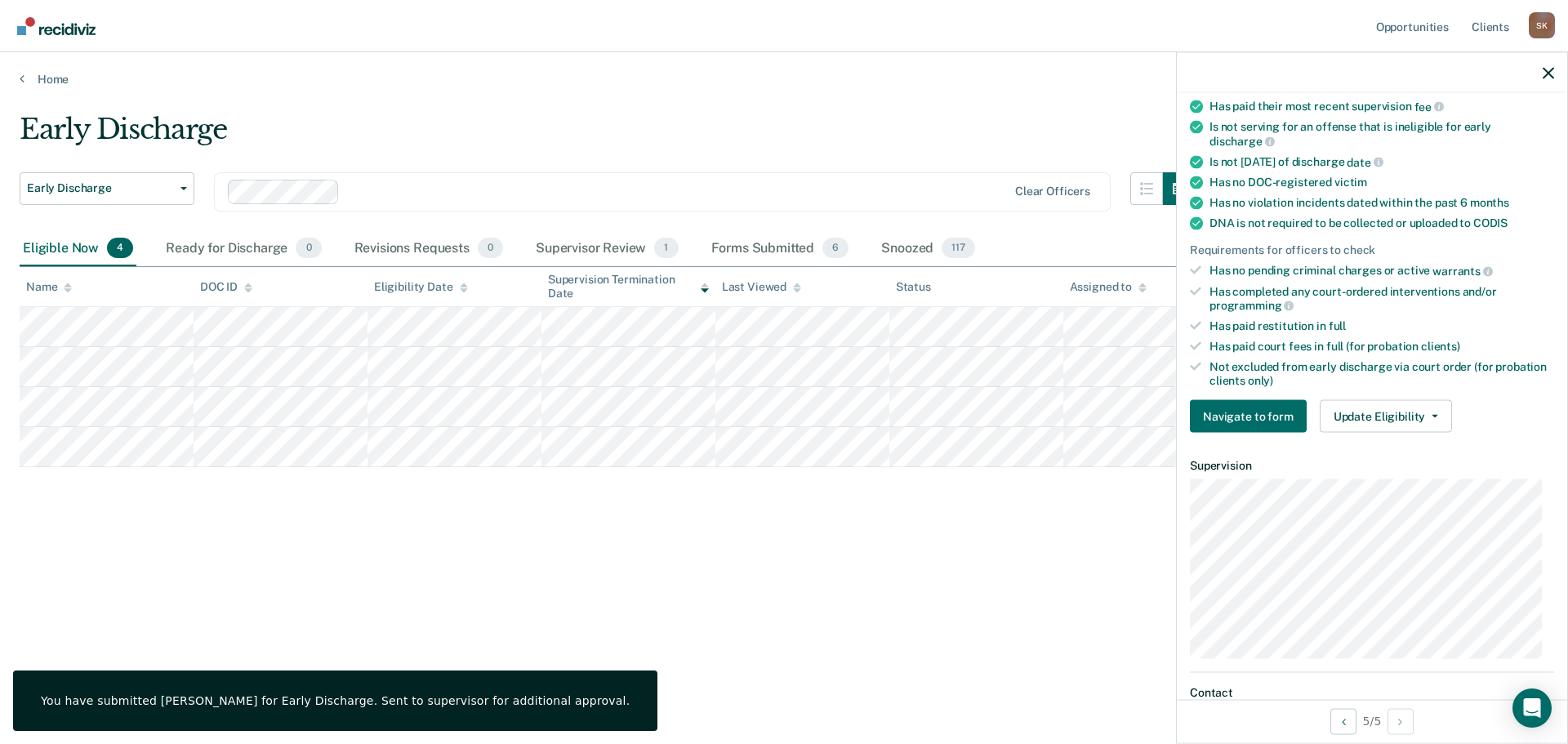
scroll to position [245, 0]
click at [1354, 404] on button "Update Eligibility" at bounding box center [1385, 415] width 132 height 32
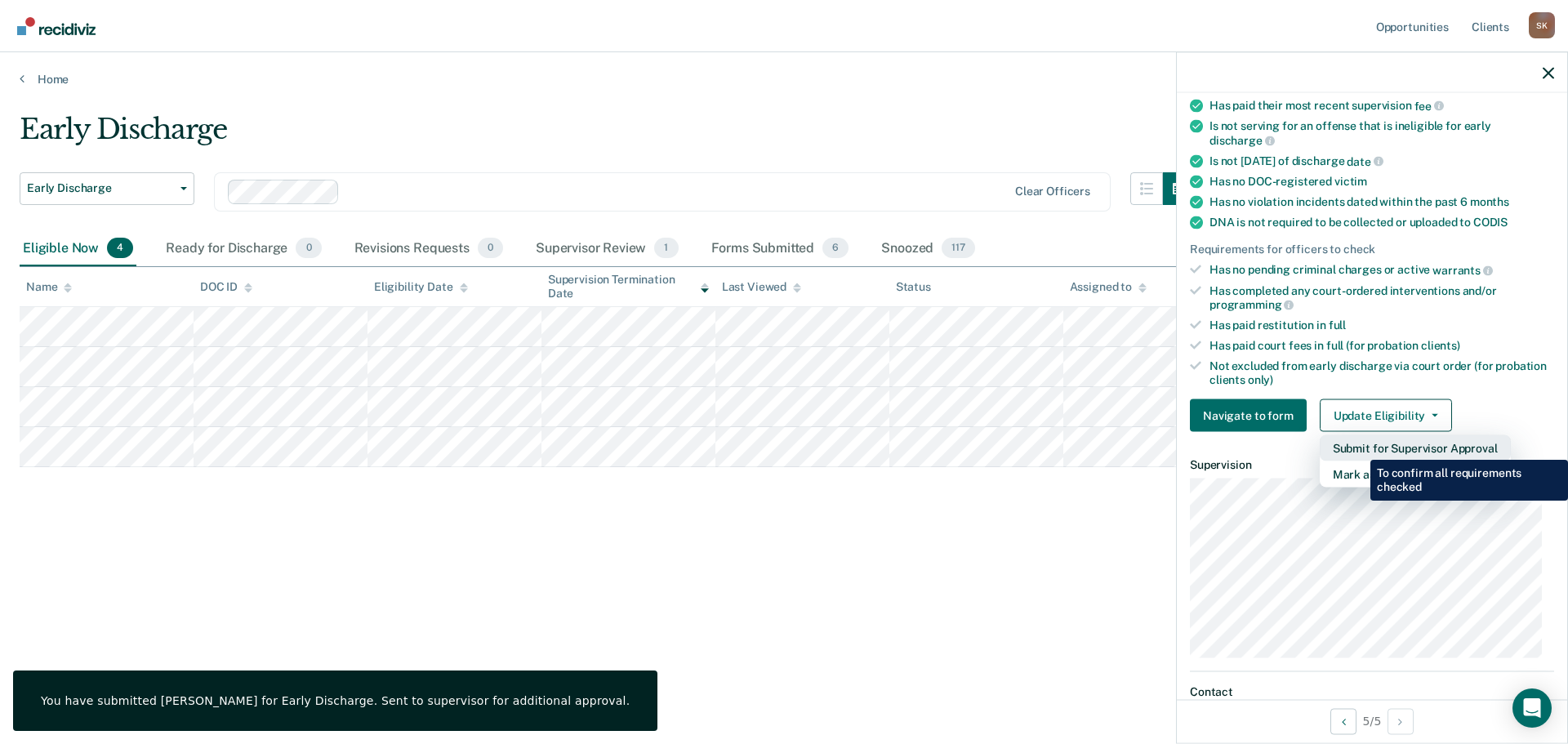
click at [1358, 448] on button "Submit for Supervisor Approval" at bounding box center [1415, 448] width 191 height 26
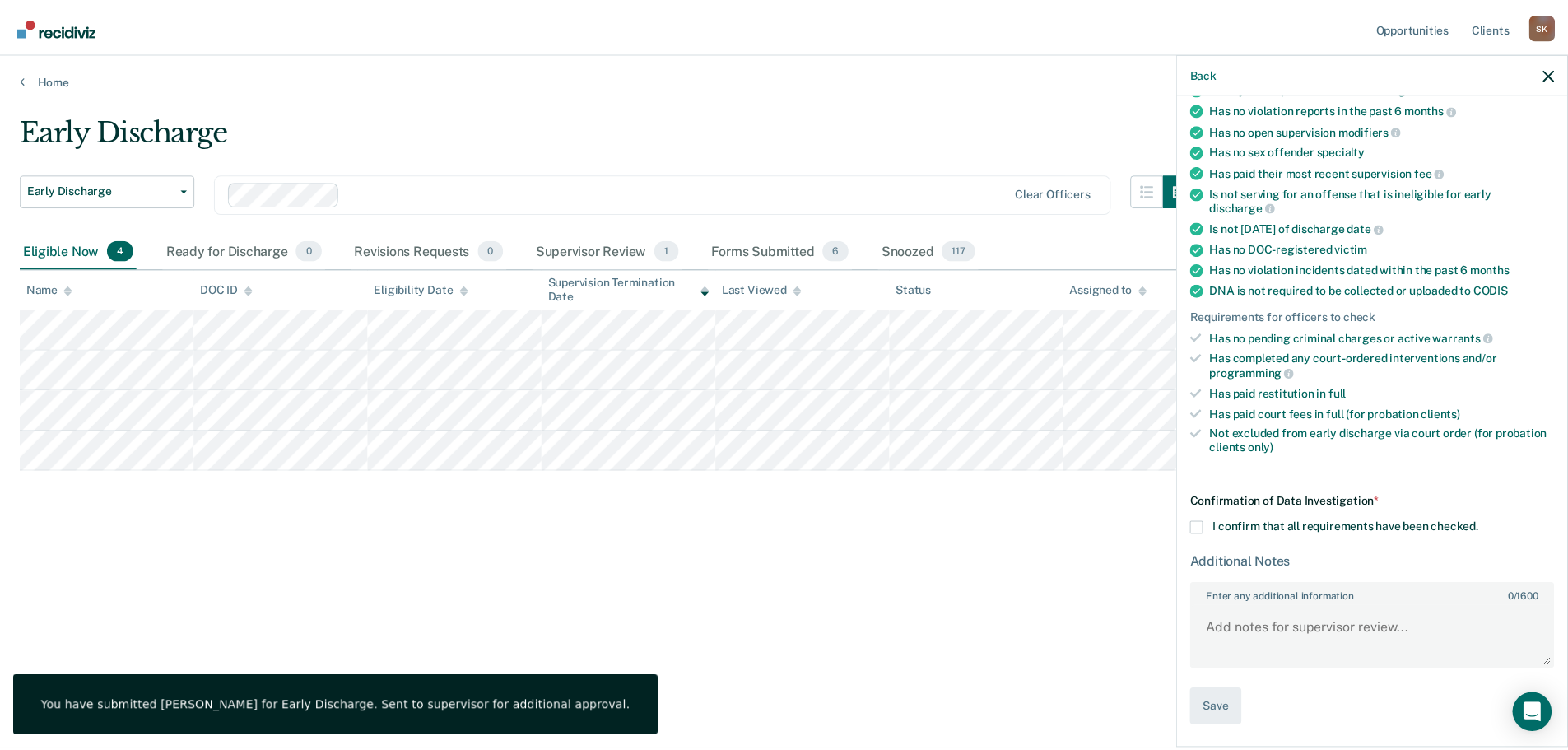
scroll to position [180, 0]
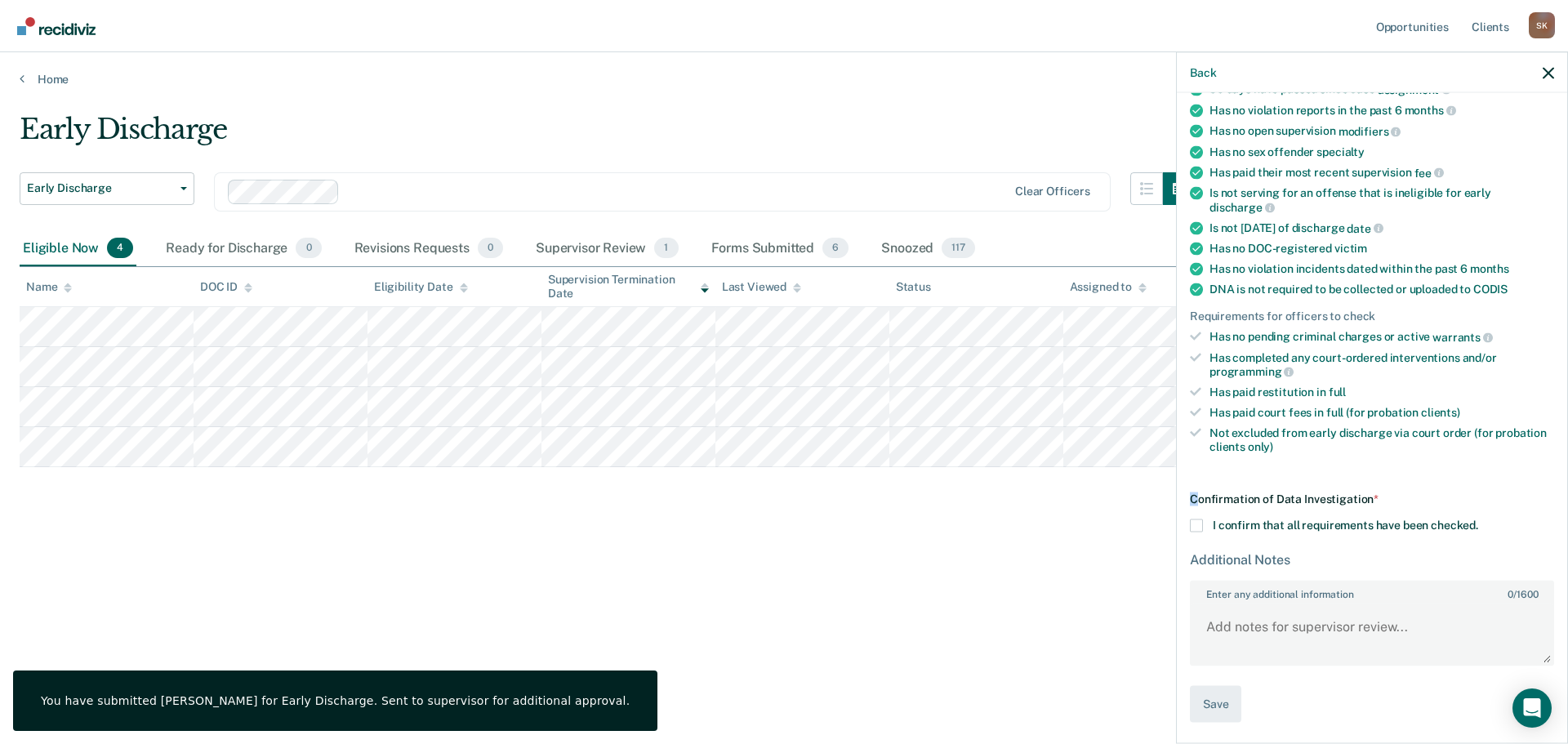
click at [1194, 509] on div "Confirmation of Data Investigation * I confirm that all requirements have been …" at bounding box center [1372, 607] width 364 height 231
click at [1194, 514] on div "Confirmation of Data Investigation * I confirm that all requirements have been …" at bounding box center [1372, 607] width 364 height 231
click at [1195, 519] on span at bounding box center [1196, 525] width 13 height 13
click at [1478, 519] on input "I confirm that all requirements have been checked." at bounding box center [1478, 519] width 0 height 0
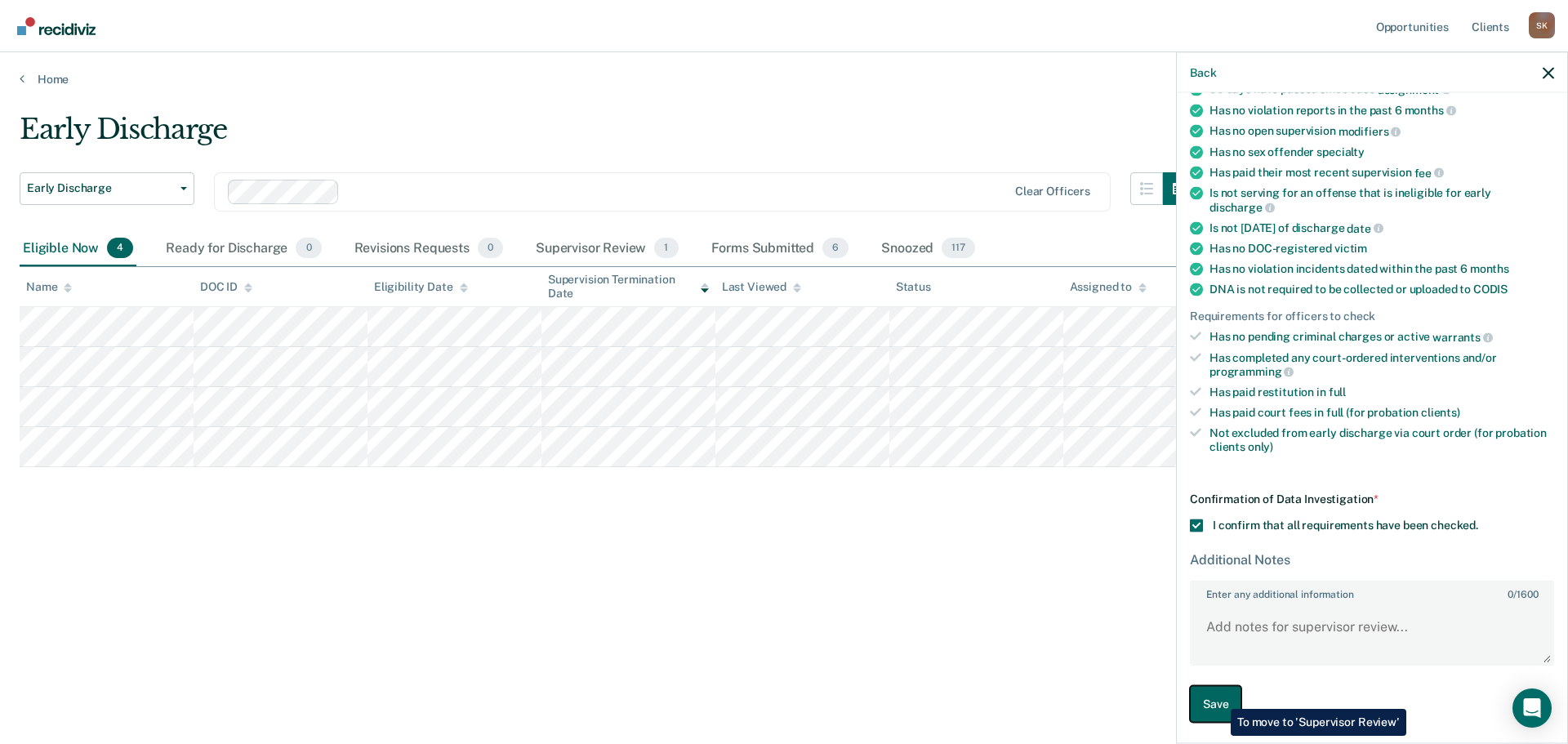
click at [1217, 698] on button "Save" at bounding box center [1215, 703] width 51 height 37
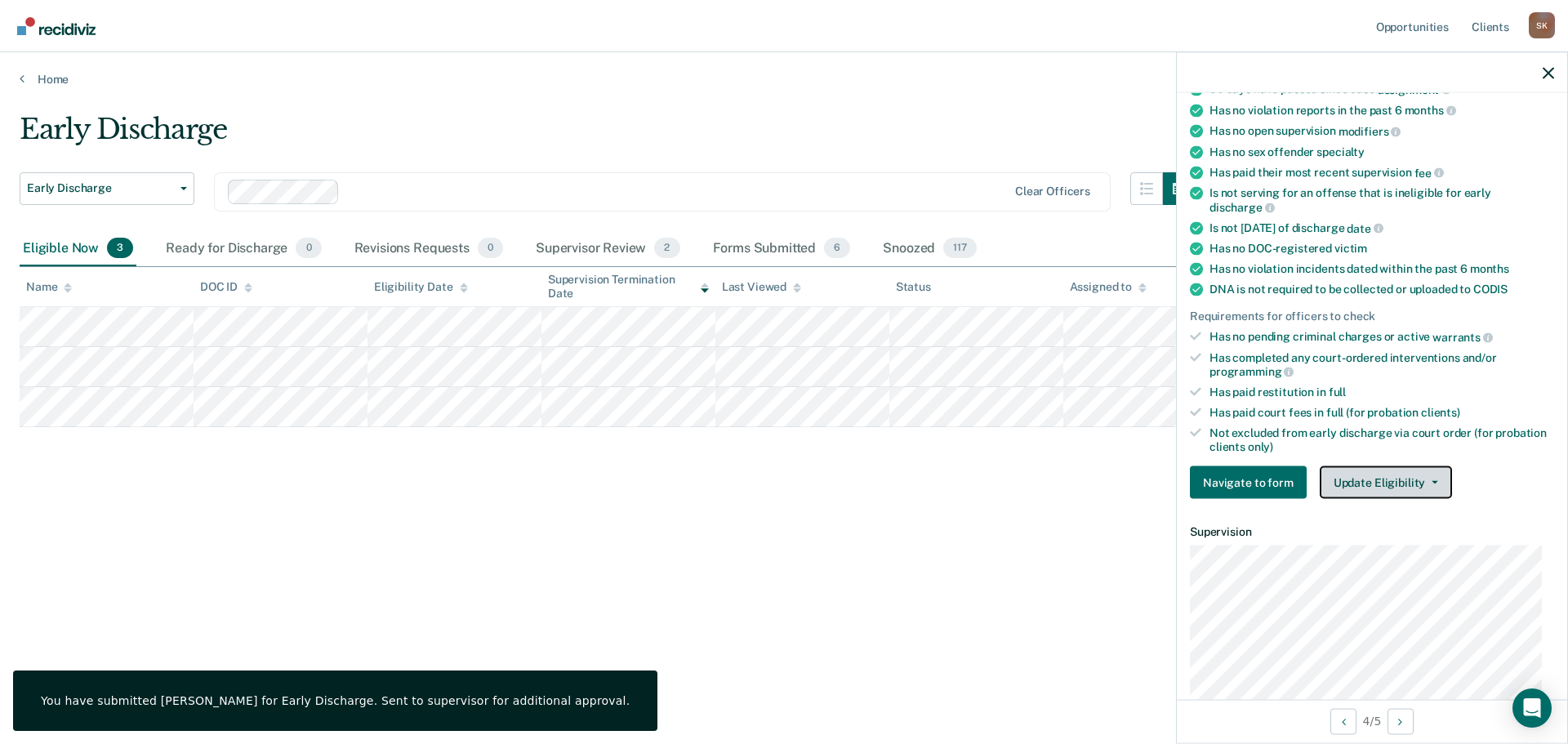
click at [1376, 481] on button "Update Eligibility" at bounding box center [1385, 482] width 132 height 32
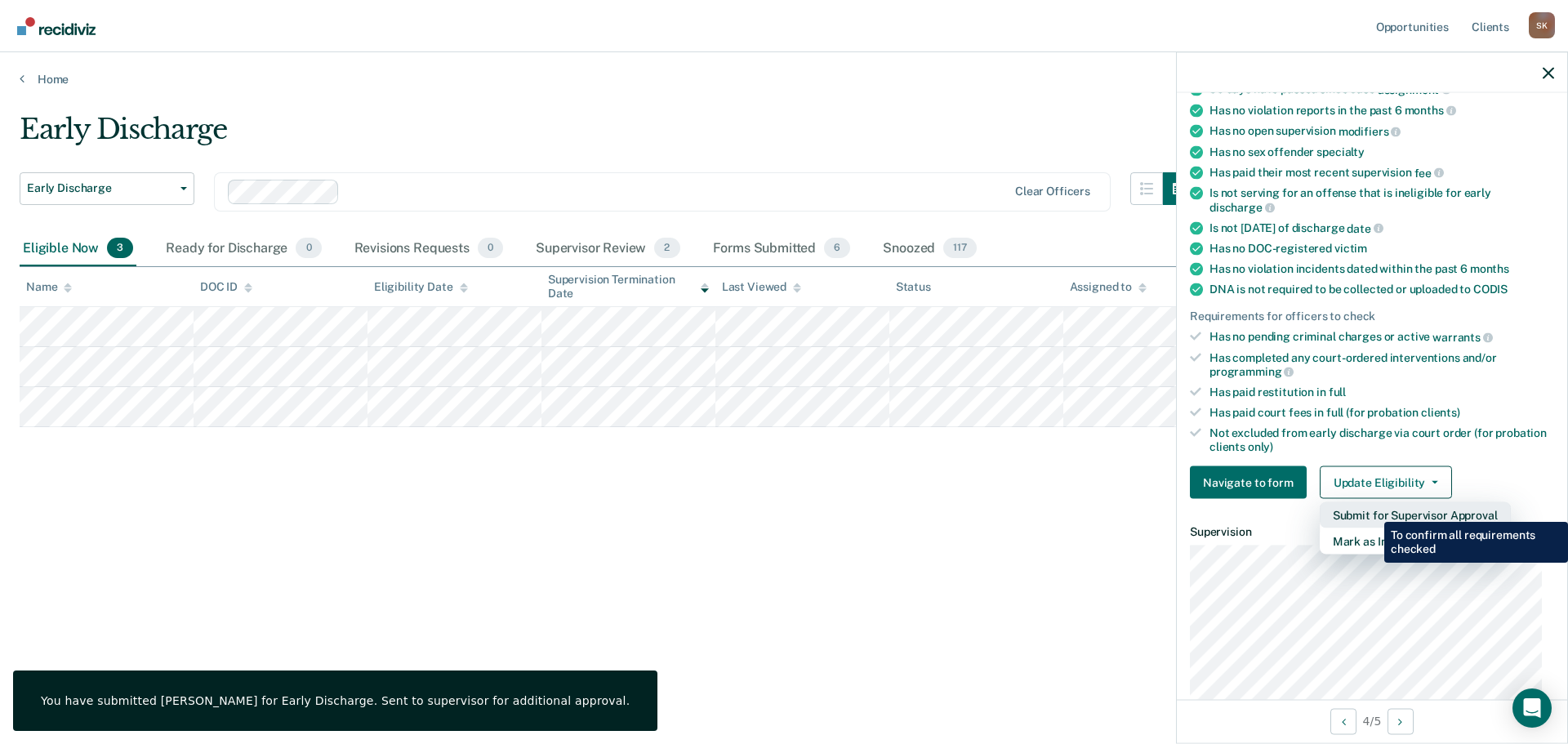
click at [1372, 509] on button "Submit for Supervisor Approval" at bounding box center [1415, 514] width 191 height 26
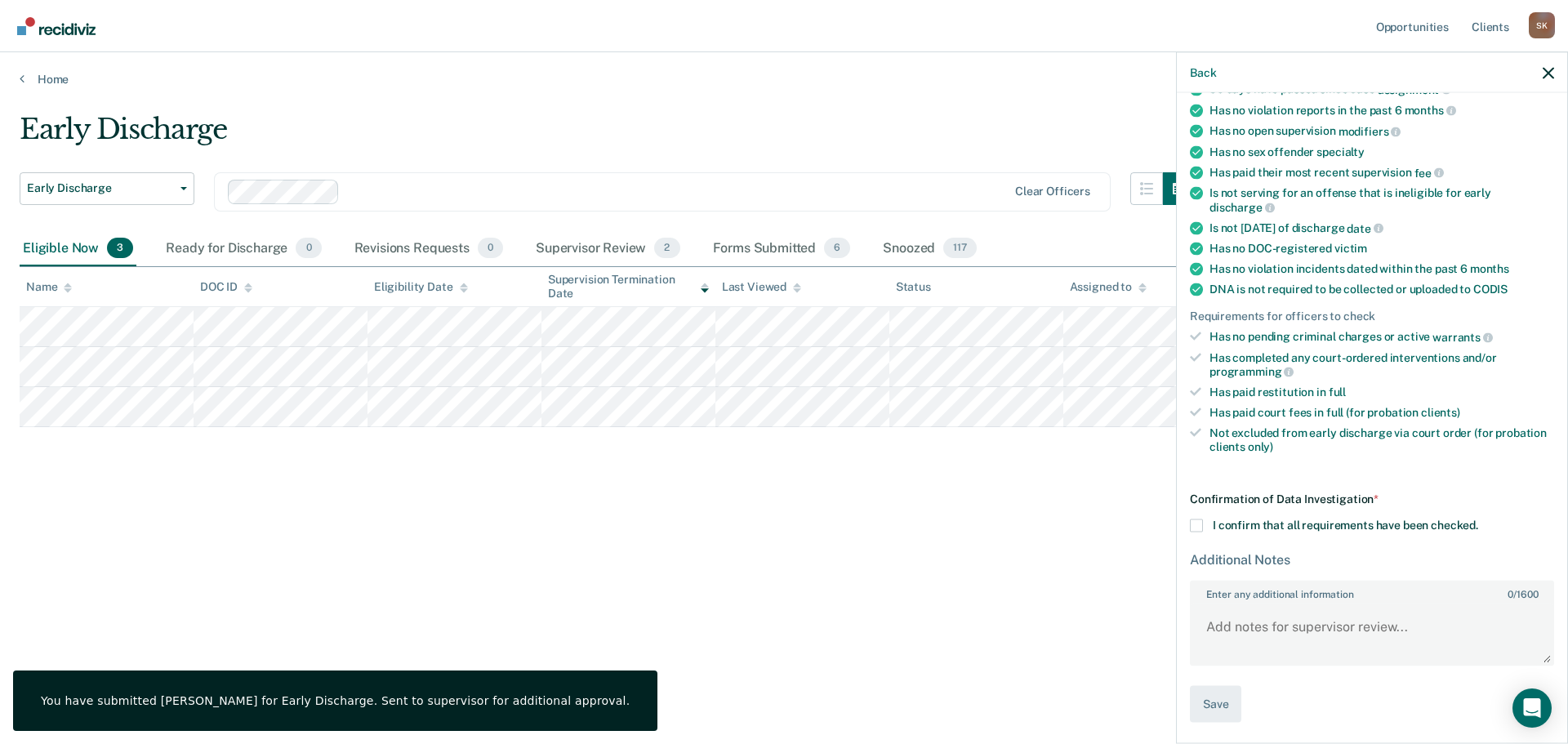
click at [1203, 519] on label "I confirm that all requirements have been checked." at bounding box center [1372, 525] width 364 height 13
click at [1478, 519] on input "I confirm that all requirements have been checked." at bounding box center [1478, 519] width 0 height 0
click at [1213, 690] on button "Save" at bounding box center [1215, 703] width 51 height 37
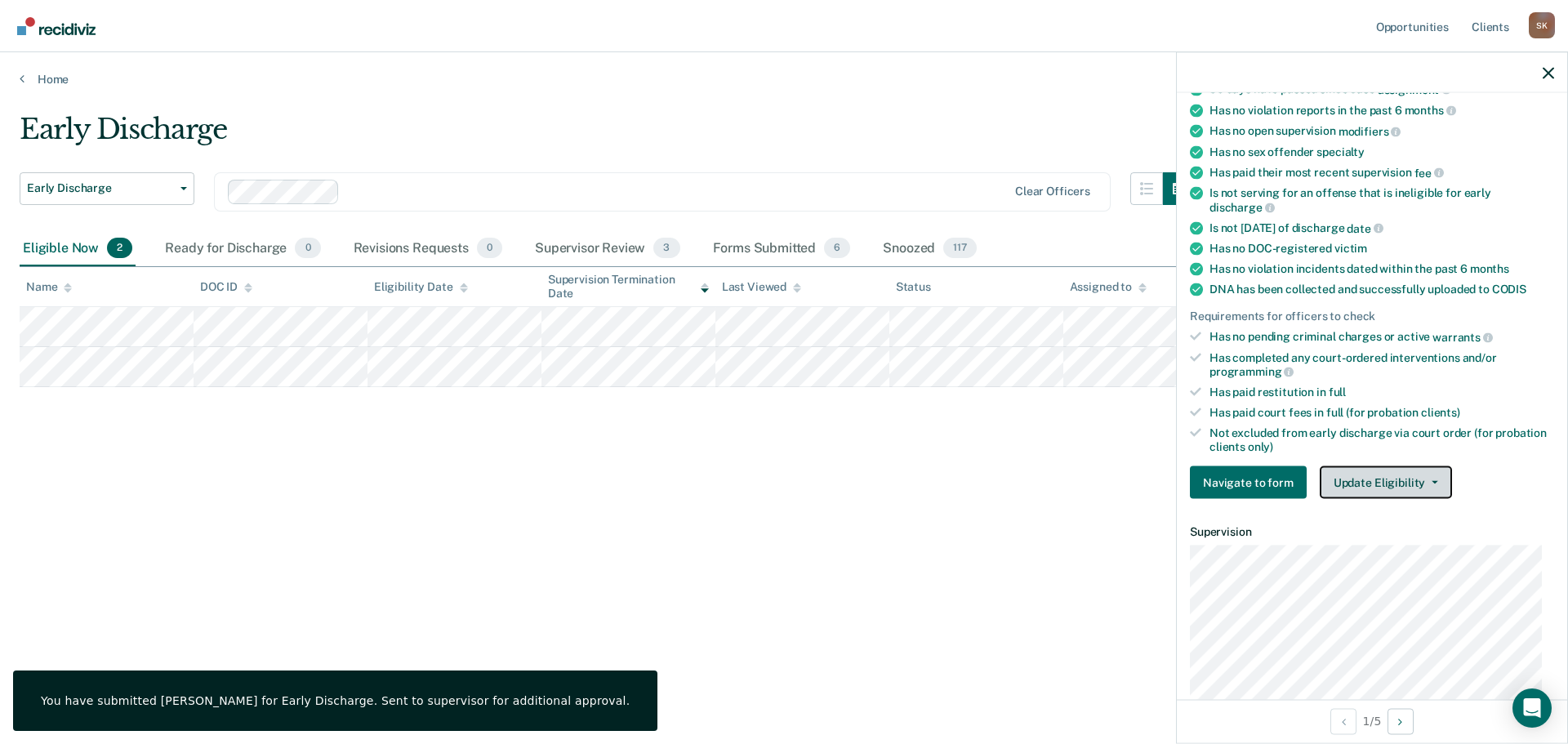
click at [1387, 481] on button "Update Eligibility" at bounding box center [1385, 482] width 132 height 32
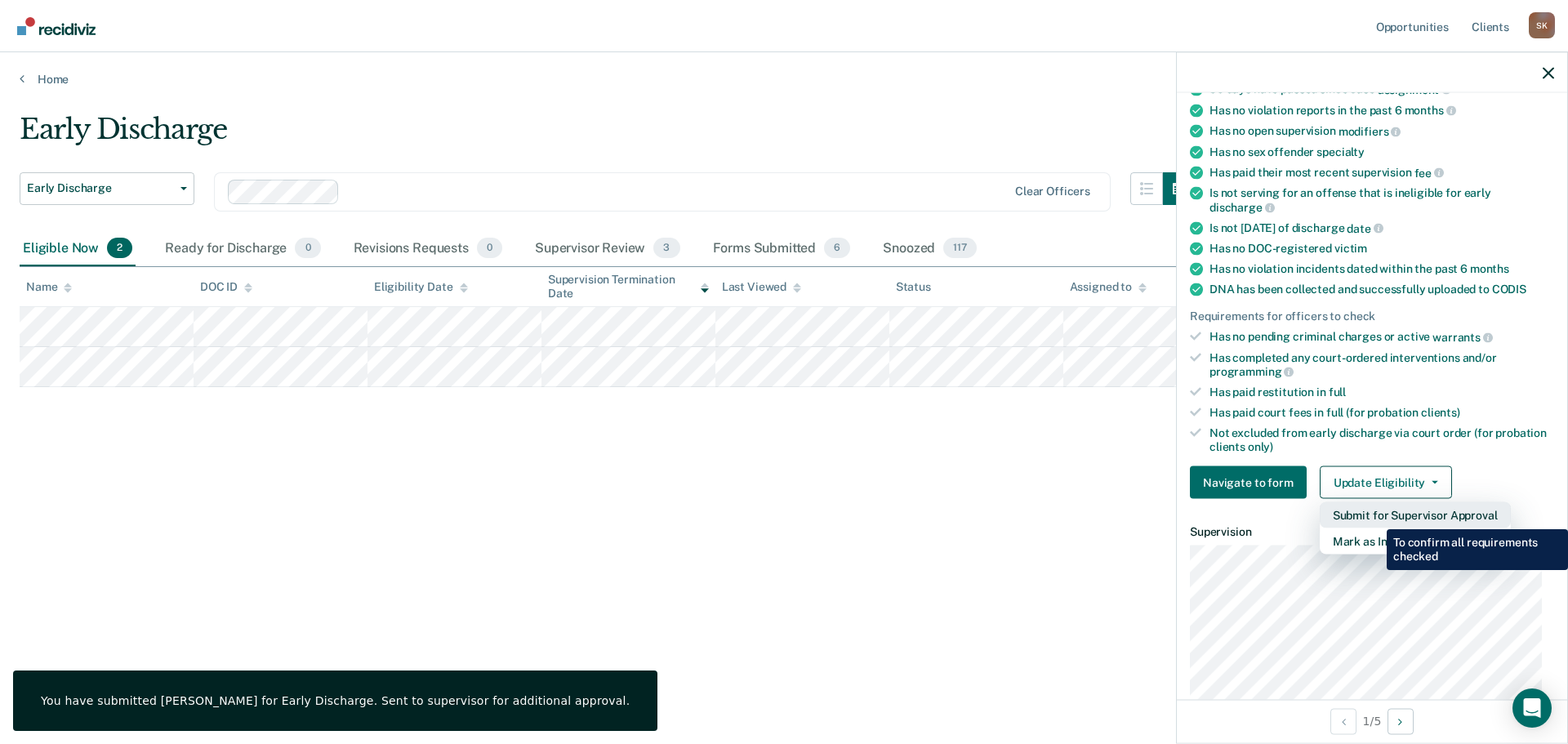
click at [1374, 517] on button "Submit for Supervisor Approval" at bounding box center [1415, 514] width 191 height 26
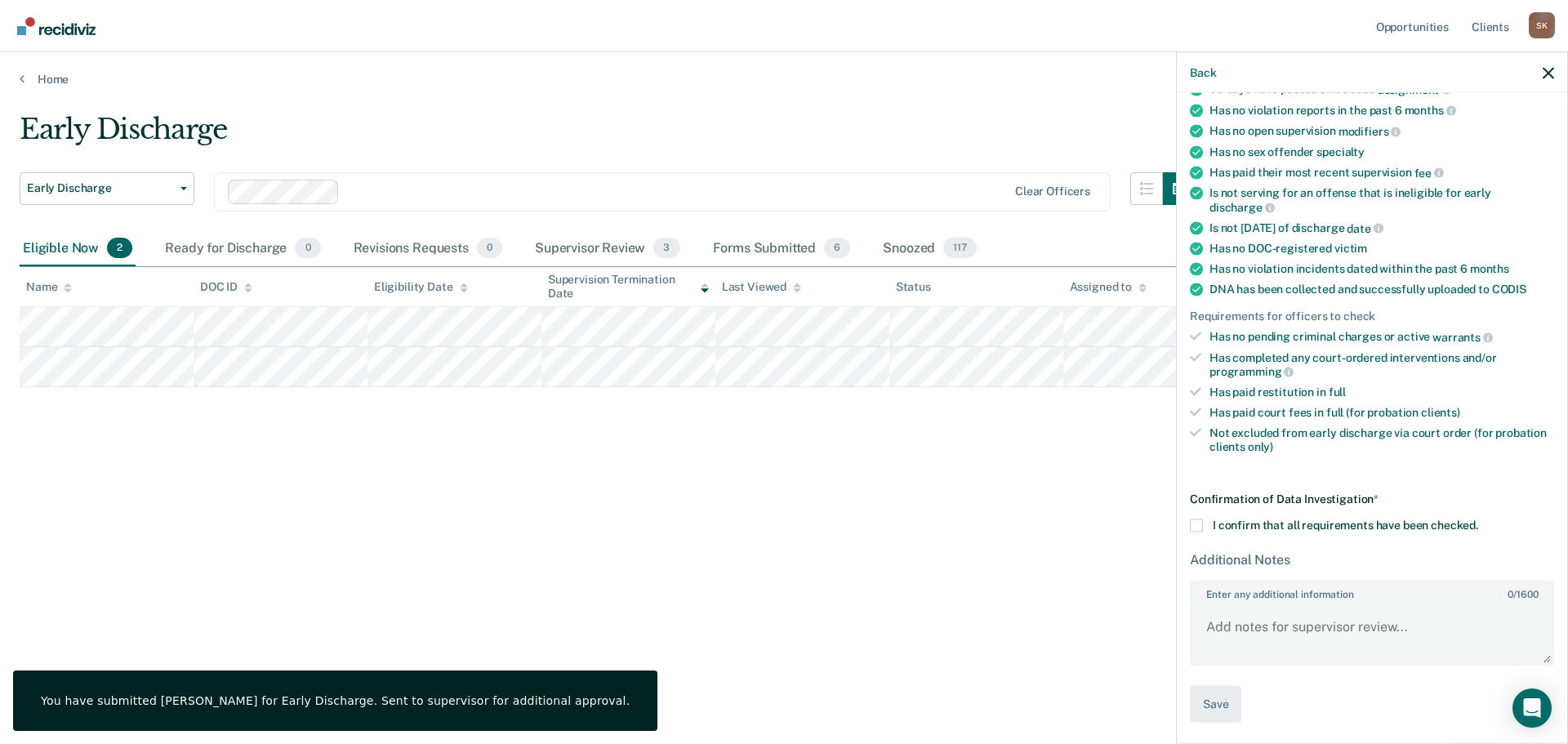
click at [1176, 524] on div "Back LH Early Discharge Eligible Now Requirements validated by data from ICON I…" at bounding box center [1372, 397] width 392 height 692
click at [1186, 526] on div "LH Early Discharge Eligible Now Requirements validated by data from ICON Is on …" at bounding box center [1372, 416] width 390 height 647
click at [1197, 527] on div "LH Early Discharge Eligible Now Requirements validated by data from ICON Is on …" at bounding box center [1372, 416] width 390 height 647
click at [1197, 527] on span at bounding box center [1196, 525] width 13 height 13
click at [1478, 519] on input "I confirm that all requirements have been checked." at bounding box center [1478, 519] width 0 height 0
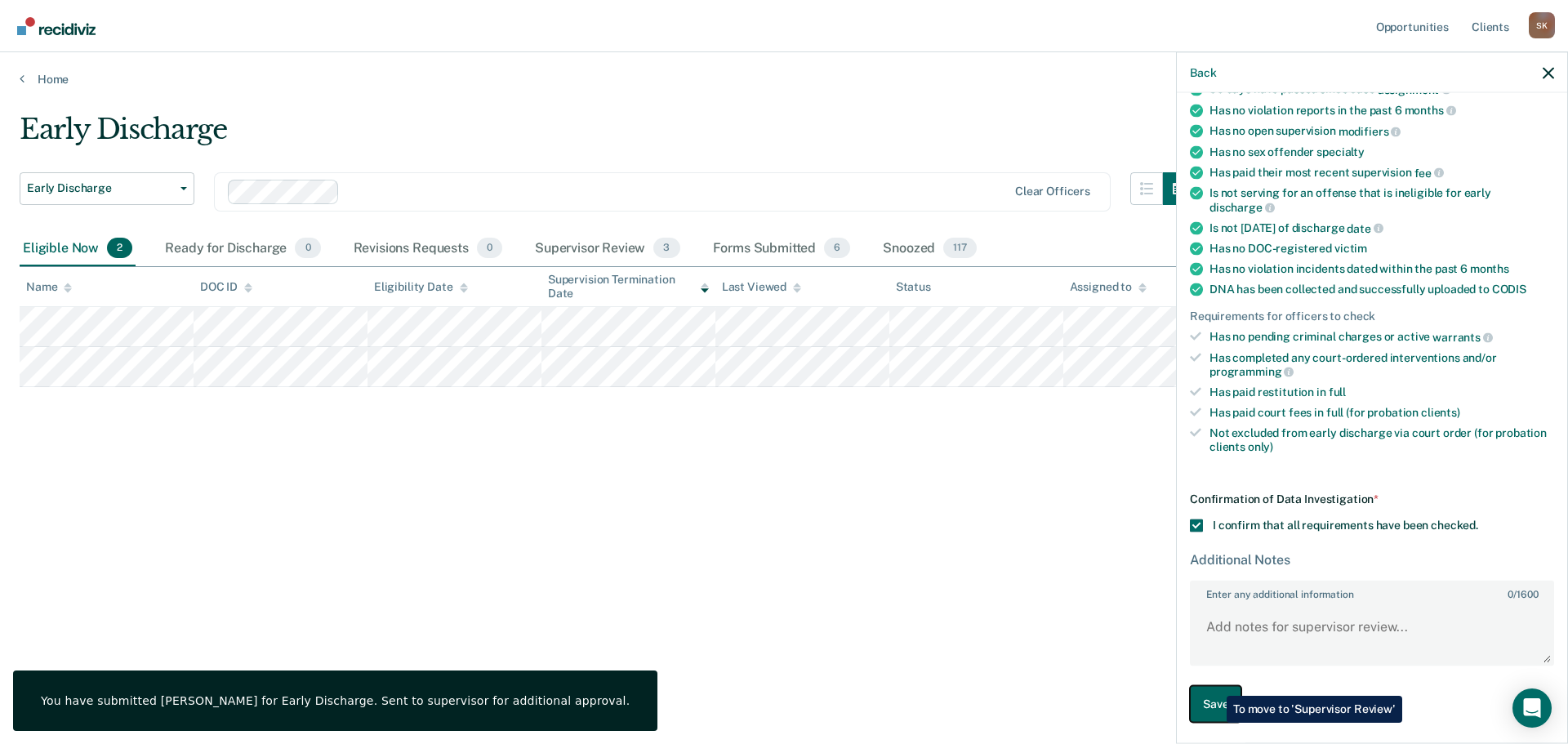
click at [1213, 701] on button "Save" at bounding box center [1215, 703] width 51 height 37
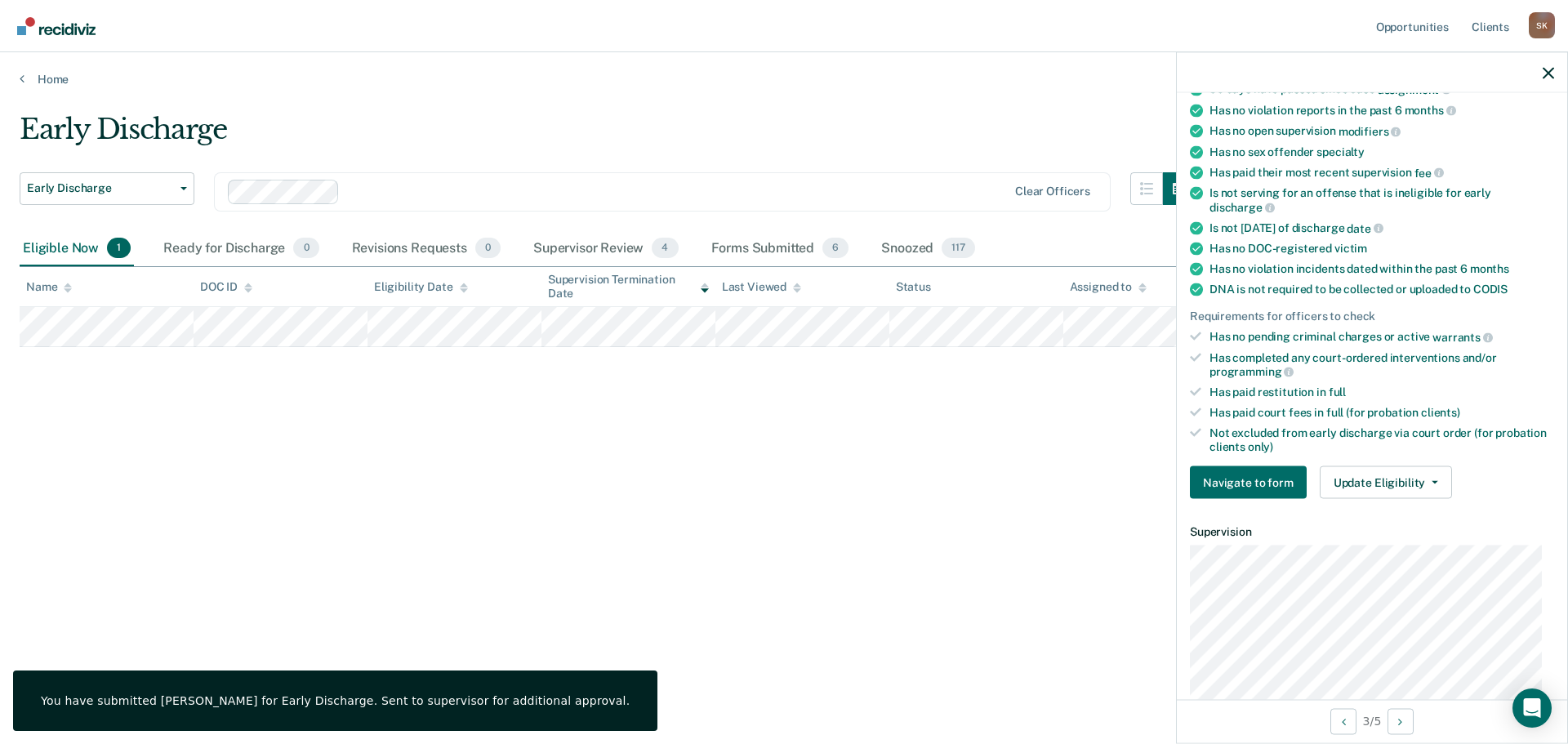
click at [1374, 461] on div "Requirements validated by data from ICON Is on supervision level 1 90 days have…" at bounding box center [1372, 263] width 390 height 497
click at [1374, 474] on button "Update Eligibility" at bounding box center [1385, 482] width 132 height 32
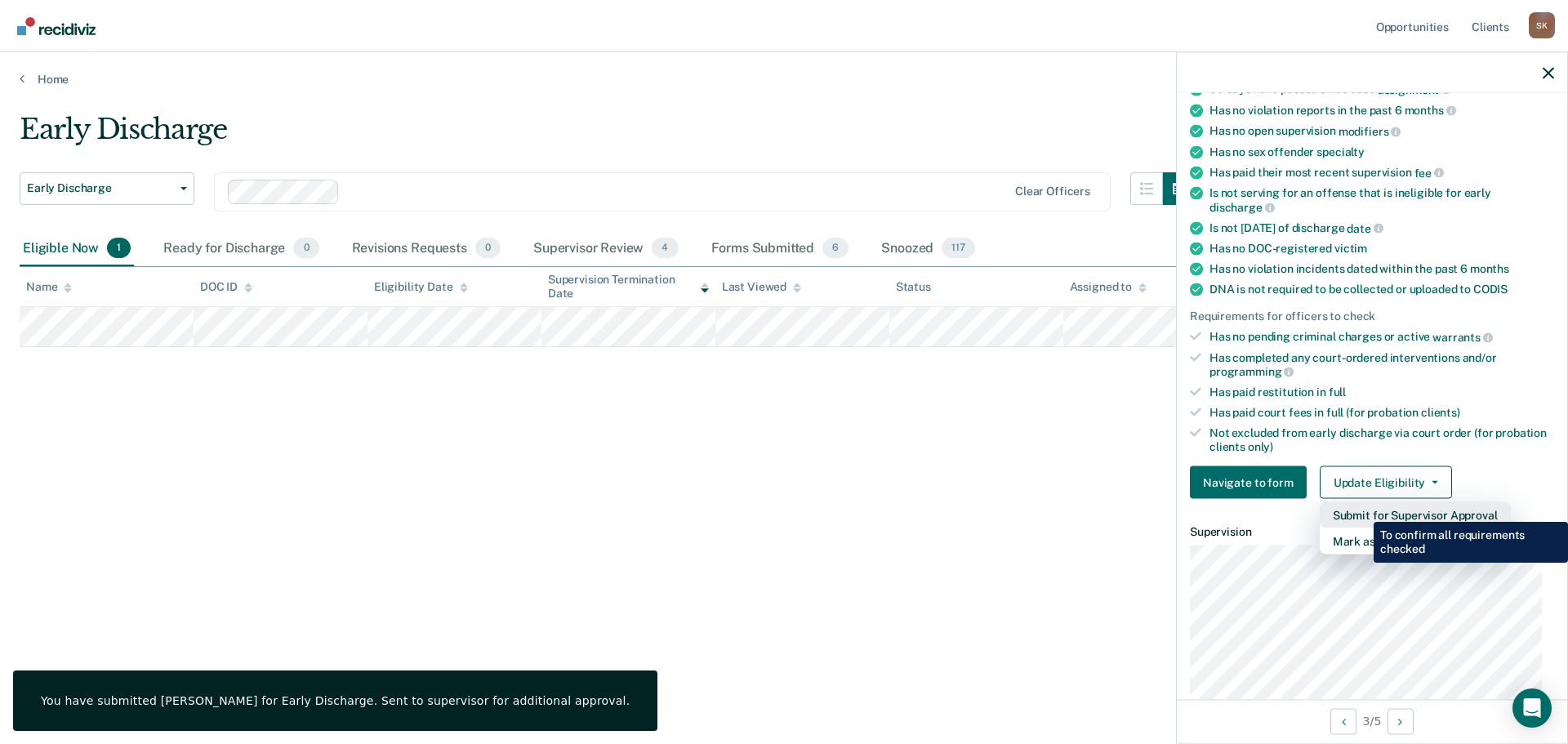
click at [1362, 509] on button "Submit for Supervisor Approval" at bounding box center [1415, 514] width 191 height 26
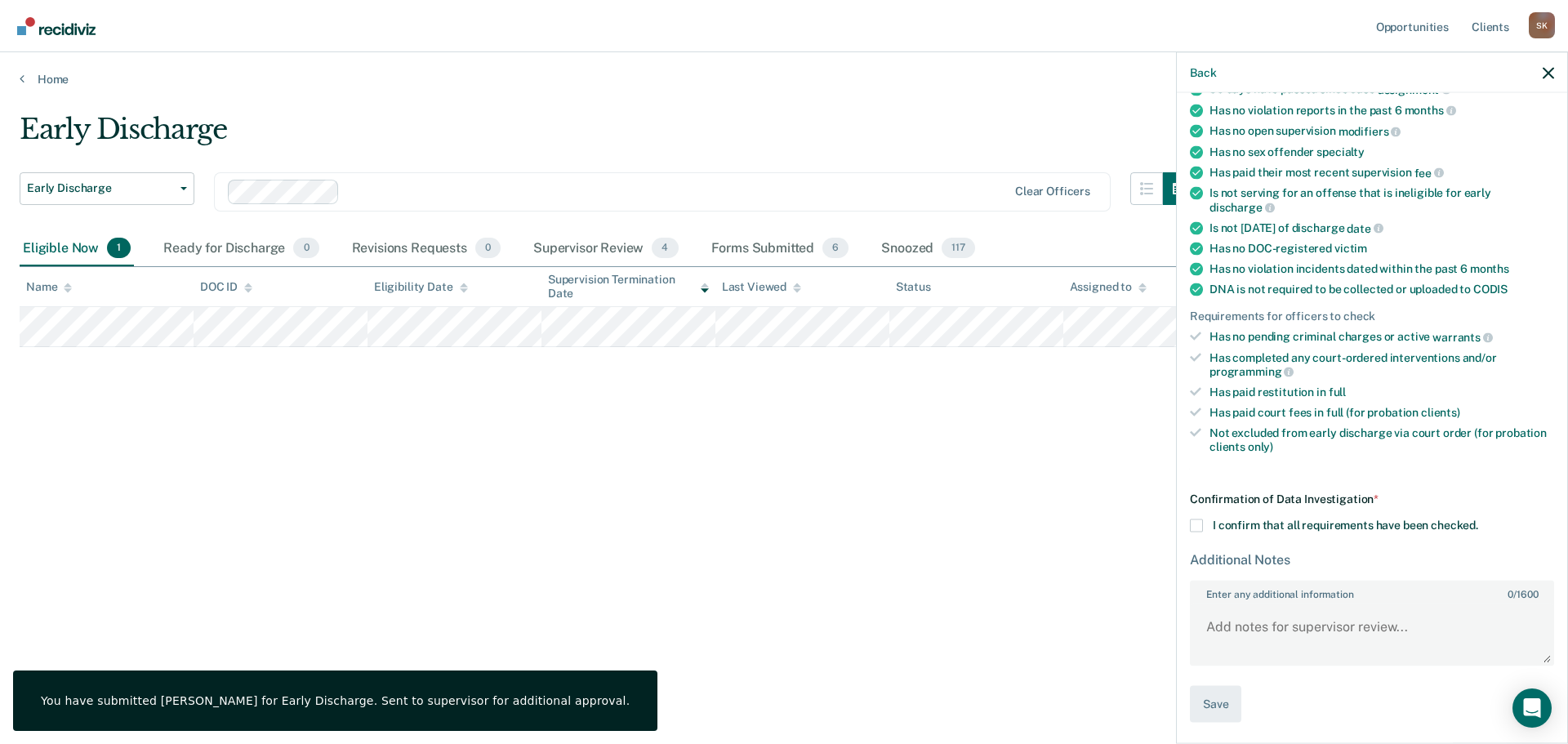
click at [1199, 524] on span at bounding box center [1196, 525] width 13 height 13
click at [1478, 519] on input "I confirm that all requirements have been checked." at bounding box center [1478, 519] width 0 height 0
click at [1223, 694] on button "Save" at bounding box center [1215, 703] width 51 height 37
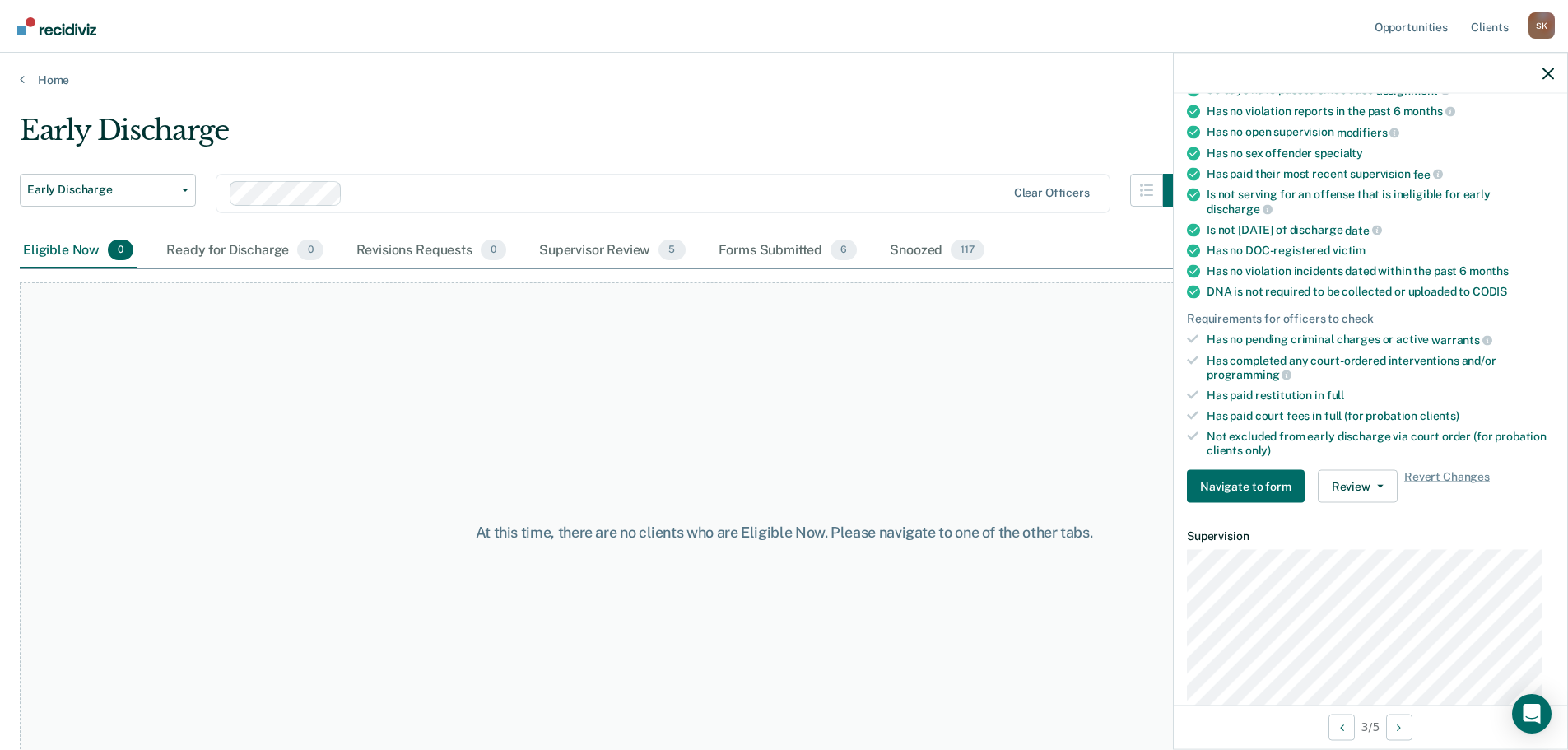
click at [1556, 70] on div at bounding box center [1370, 73] width 393 height 41
click at [1550, 83] on div at bounding box center [1370, 73] width 393 height 41
click at [1550, 76] on icon "button" at bounding box center [1548, 73] width 12 height 12
